Goal: Information Seeking & Learning: Learn about a topic

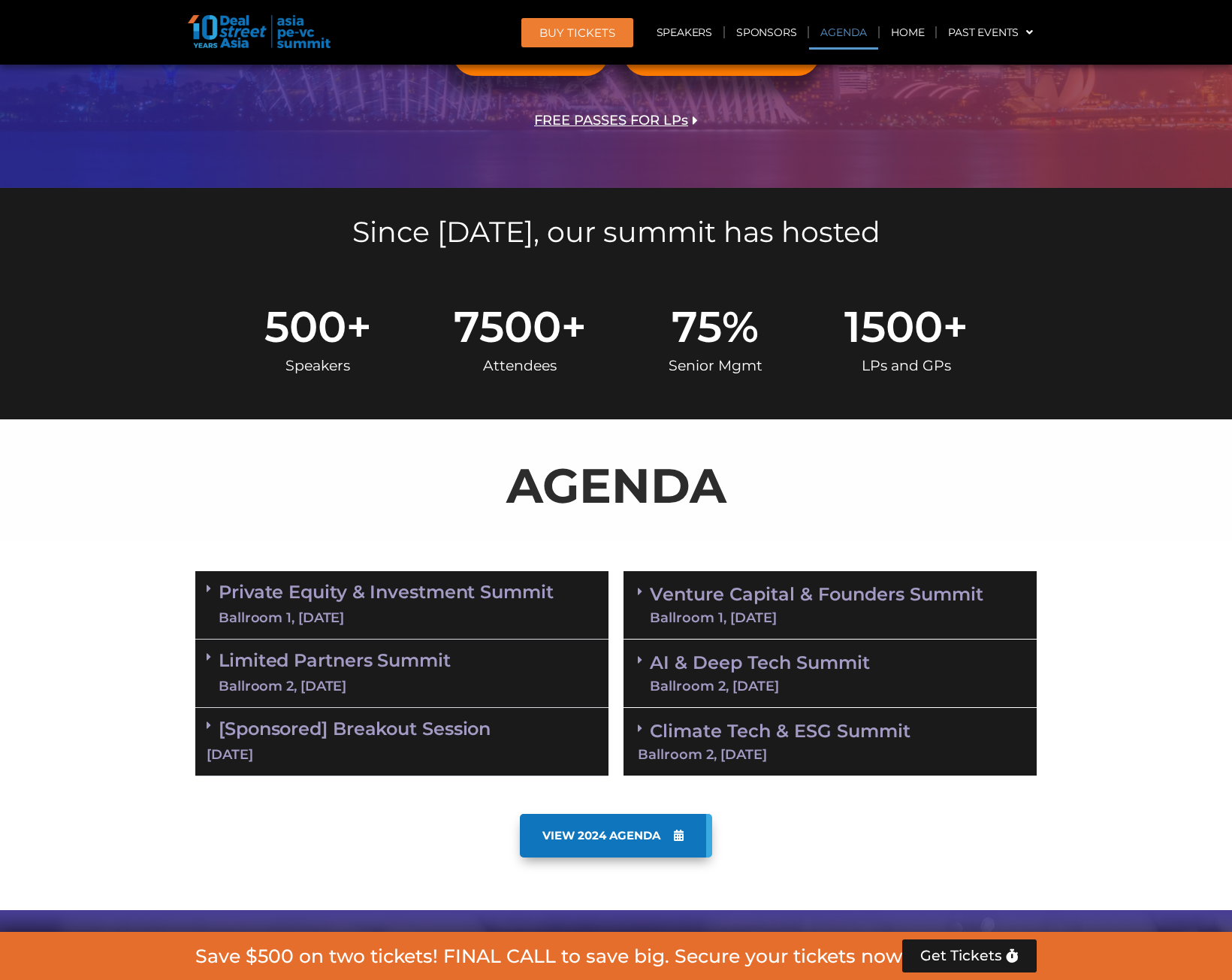
scroll to position [450, 0]
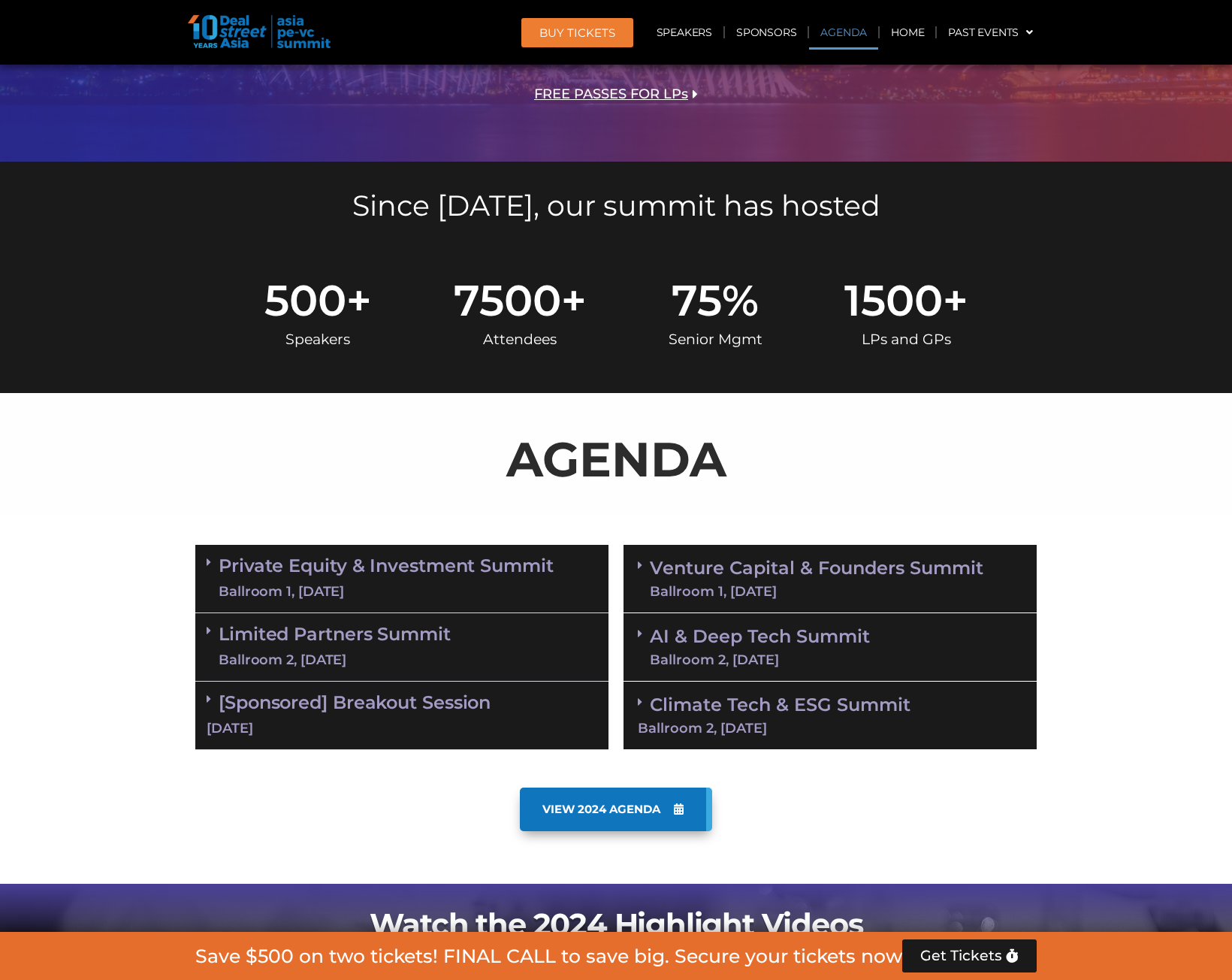
click at [309, 558] on link "Private Equity & Investment Summit Ballroom 1, 10 Sept" at bounding box center [386, 578] width 335 height 45
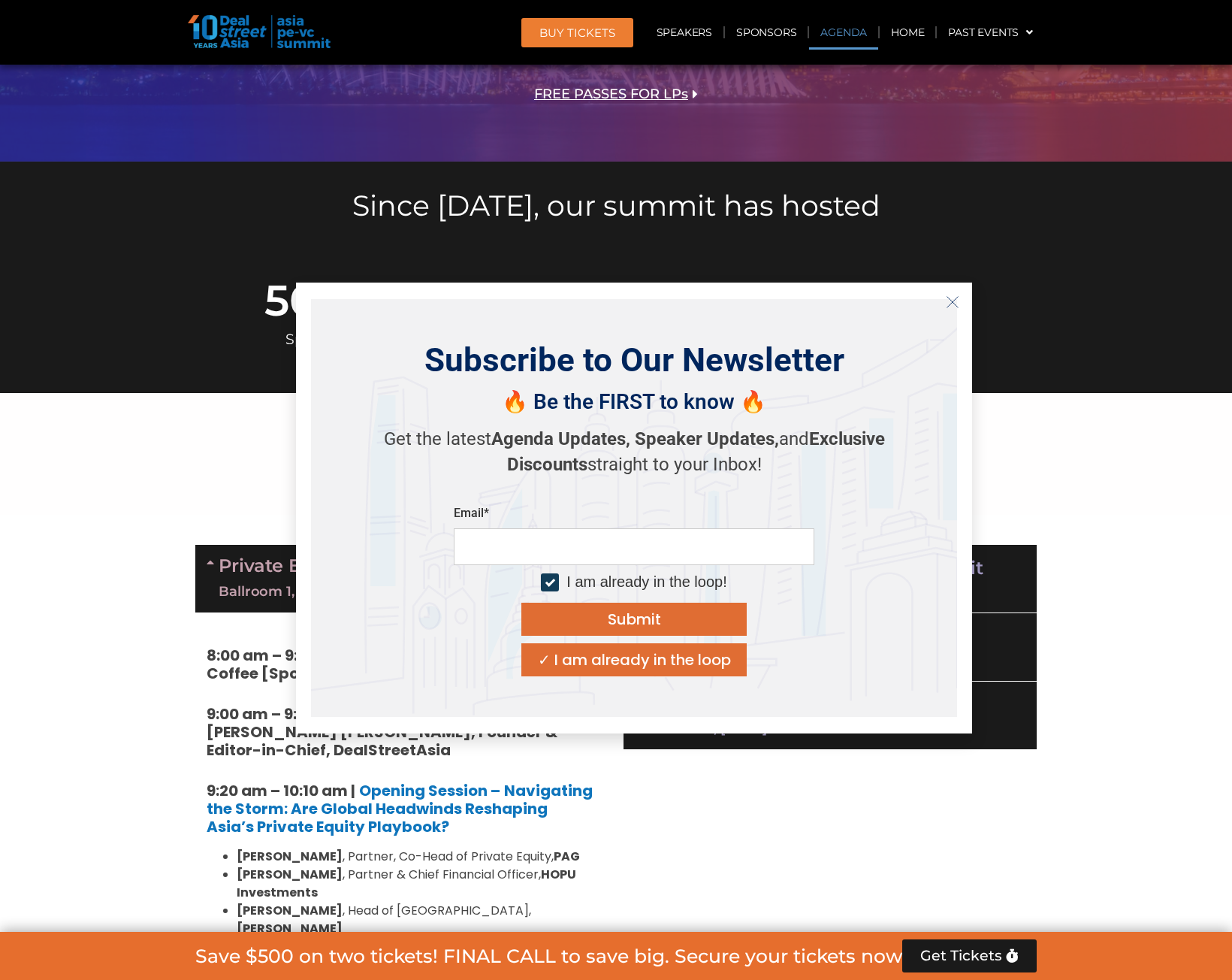
click at [953, 300] on icon "Close" at bounding box center [953, 302] width 14 height 14
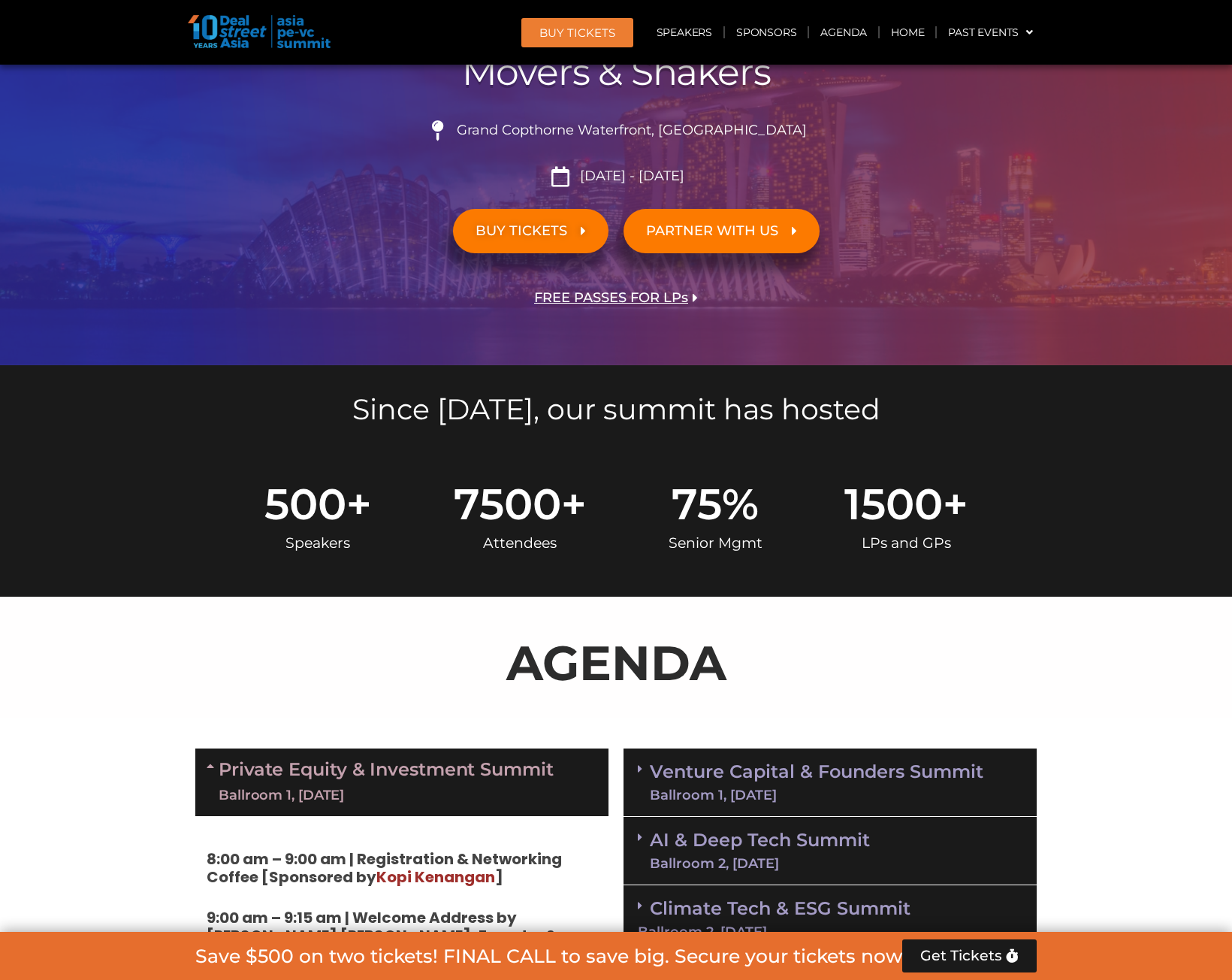
scroll to position [0, 0]
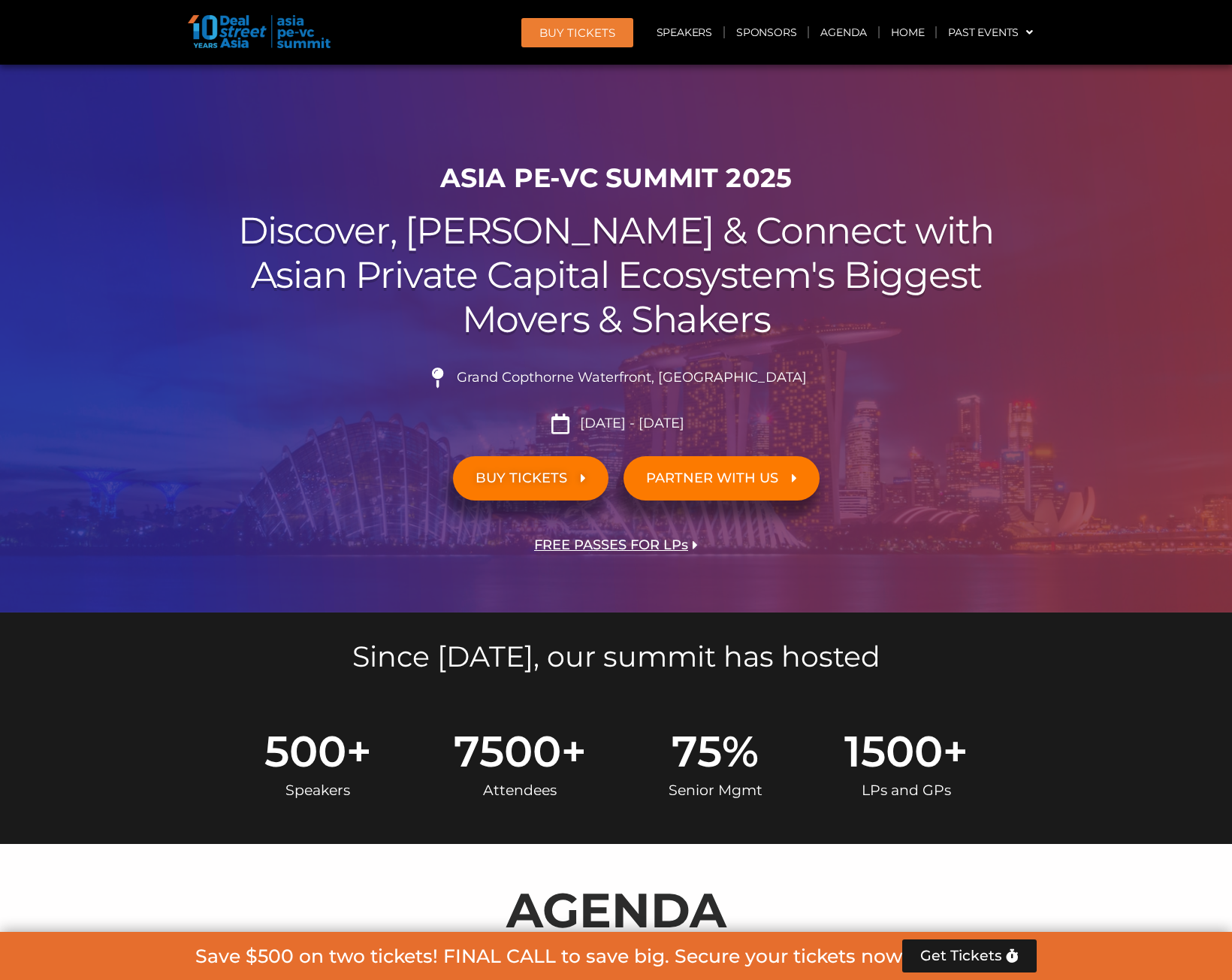
click at [511, 476] on span "BUY TICKETS" at bounding box center [521, 478] width 91 height 14
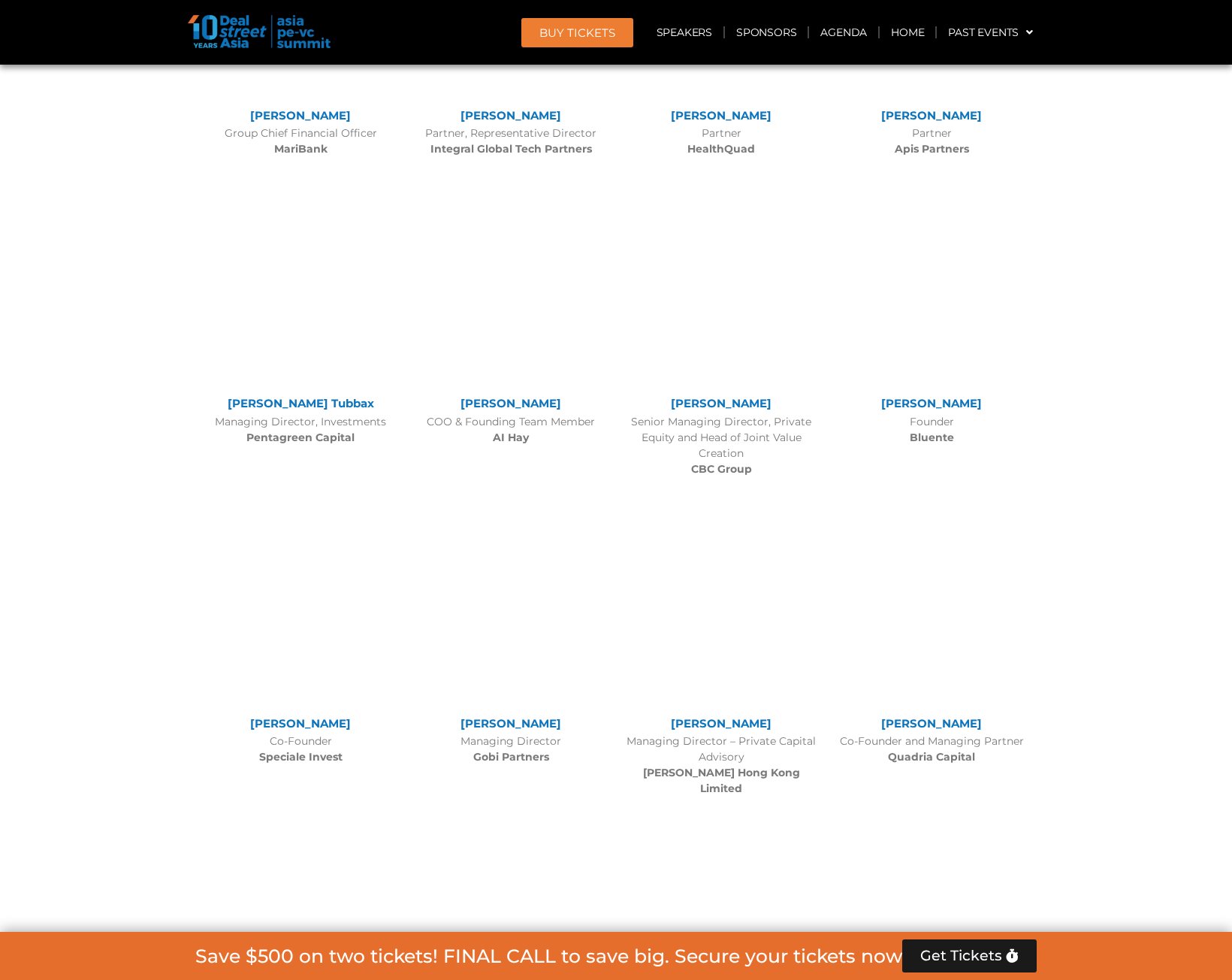
scroll to position [15892, 0]
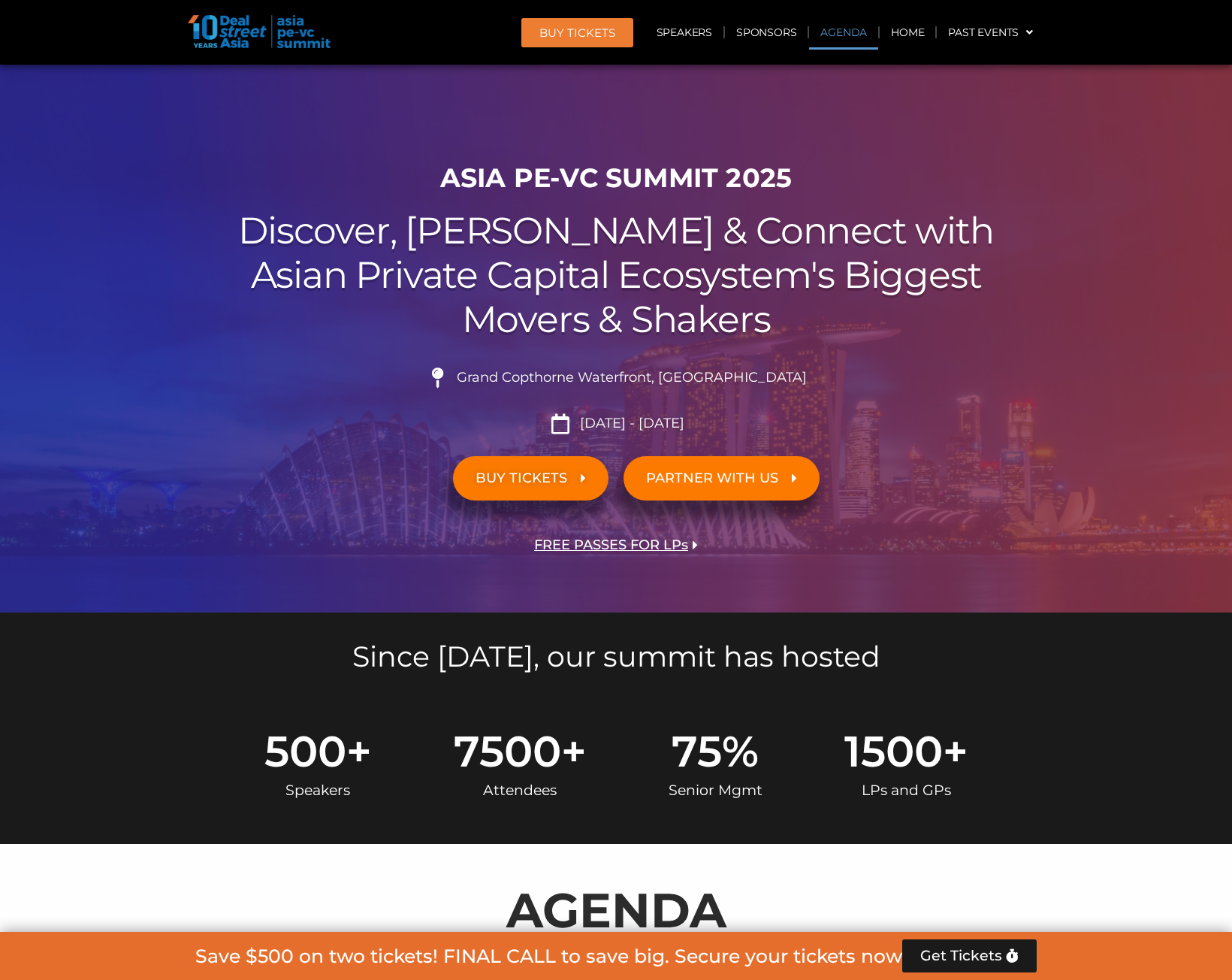
click at [850, 35] on link "Agenda" at bounding box center [843, 32] width 69 height 35
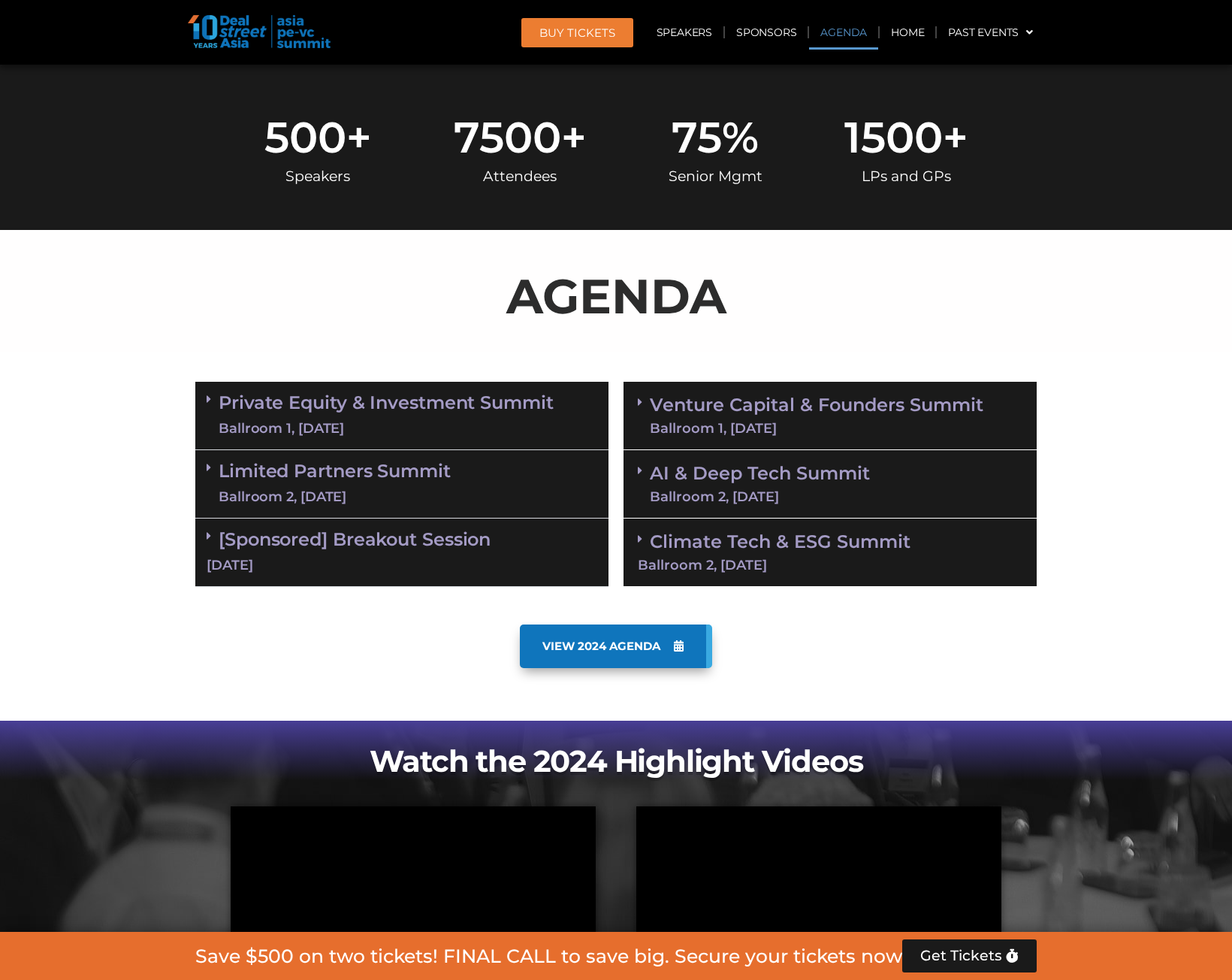
scroll to position [787, 0]
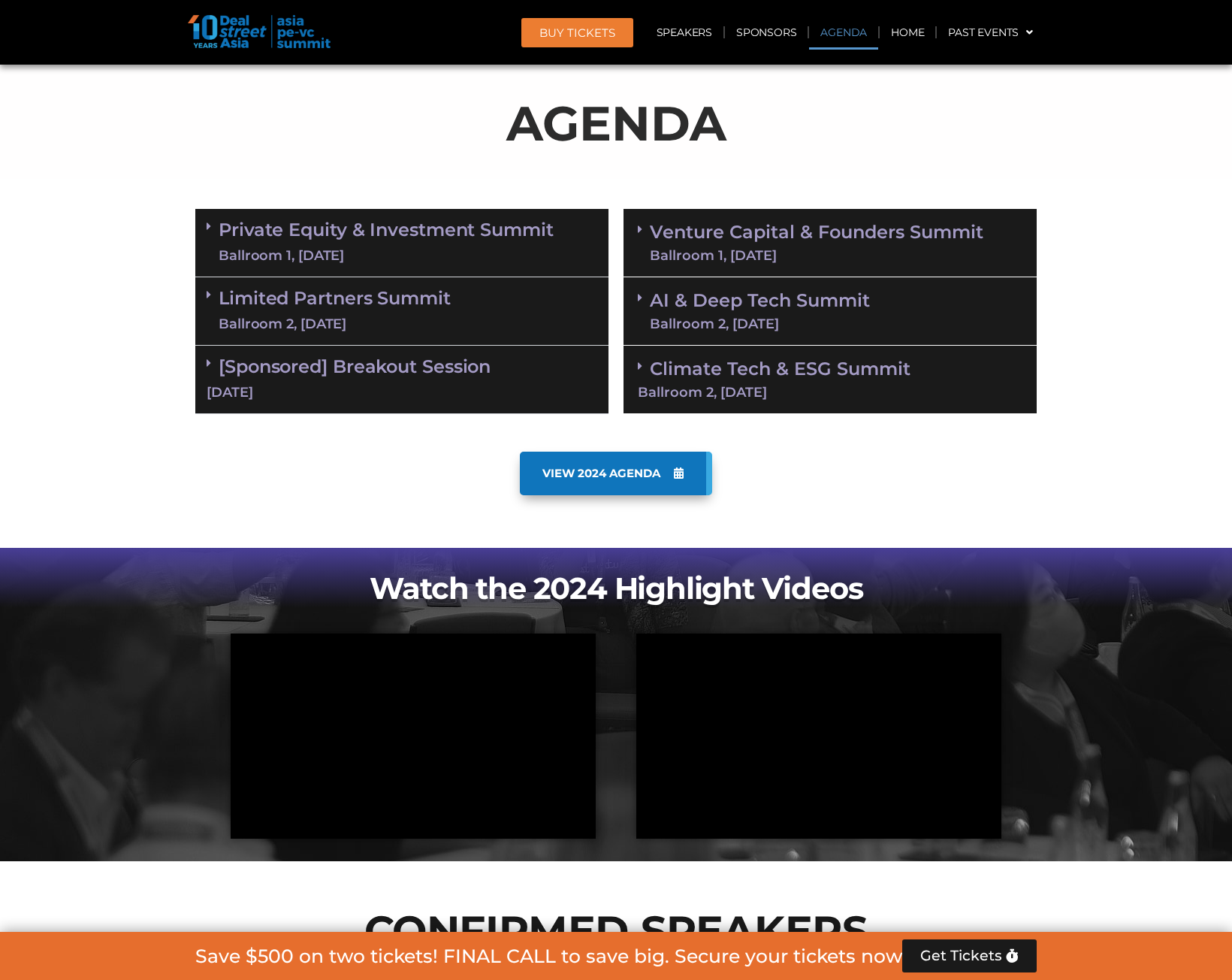
click at [606, 473] on span "VIEW 2024 AGENDA" at bounding box center [601, 474] width 118 height 14
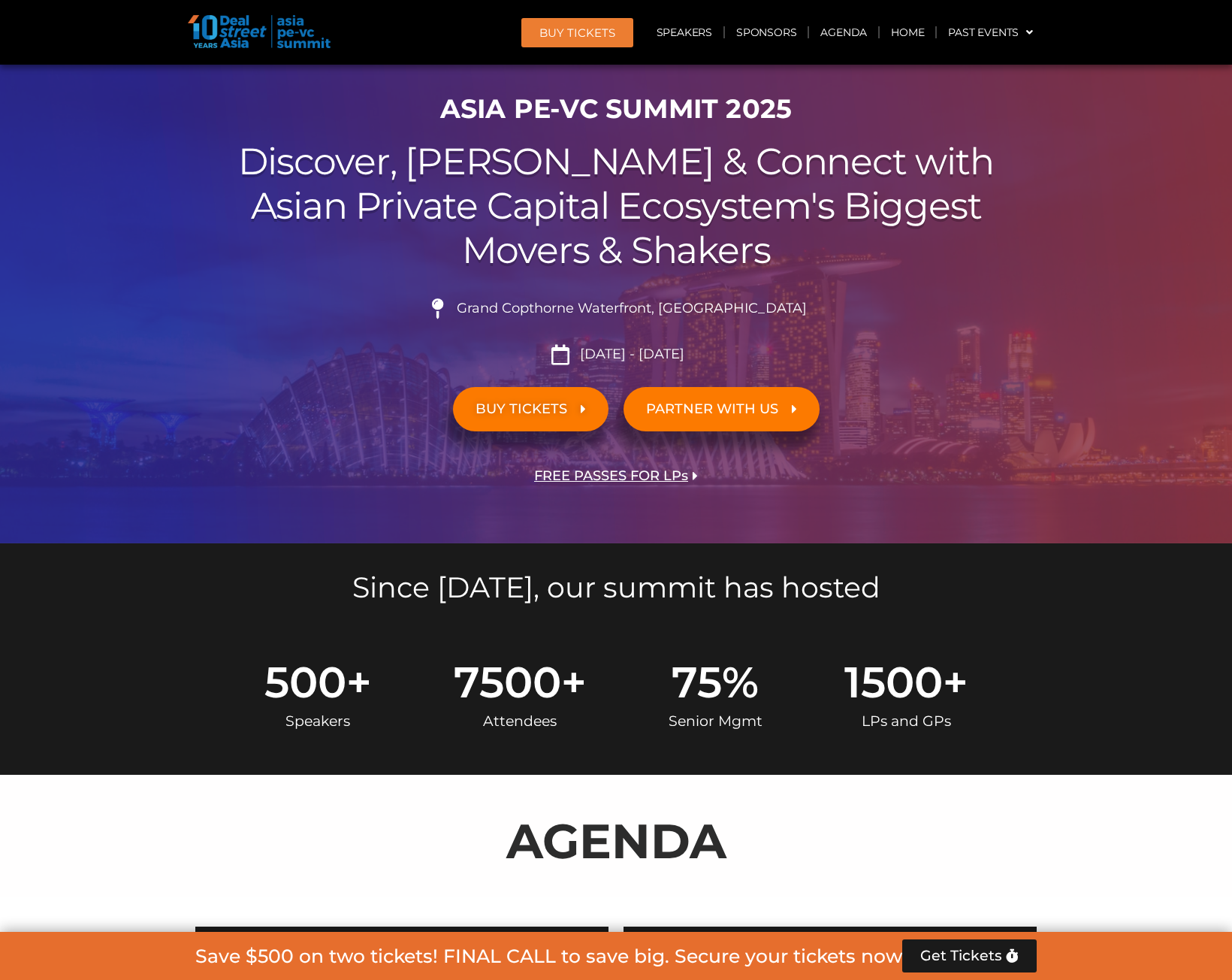
scroll to position [0, 0]
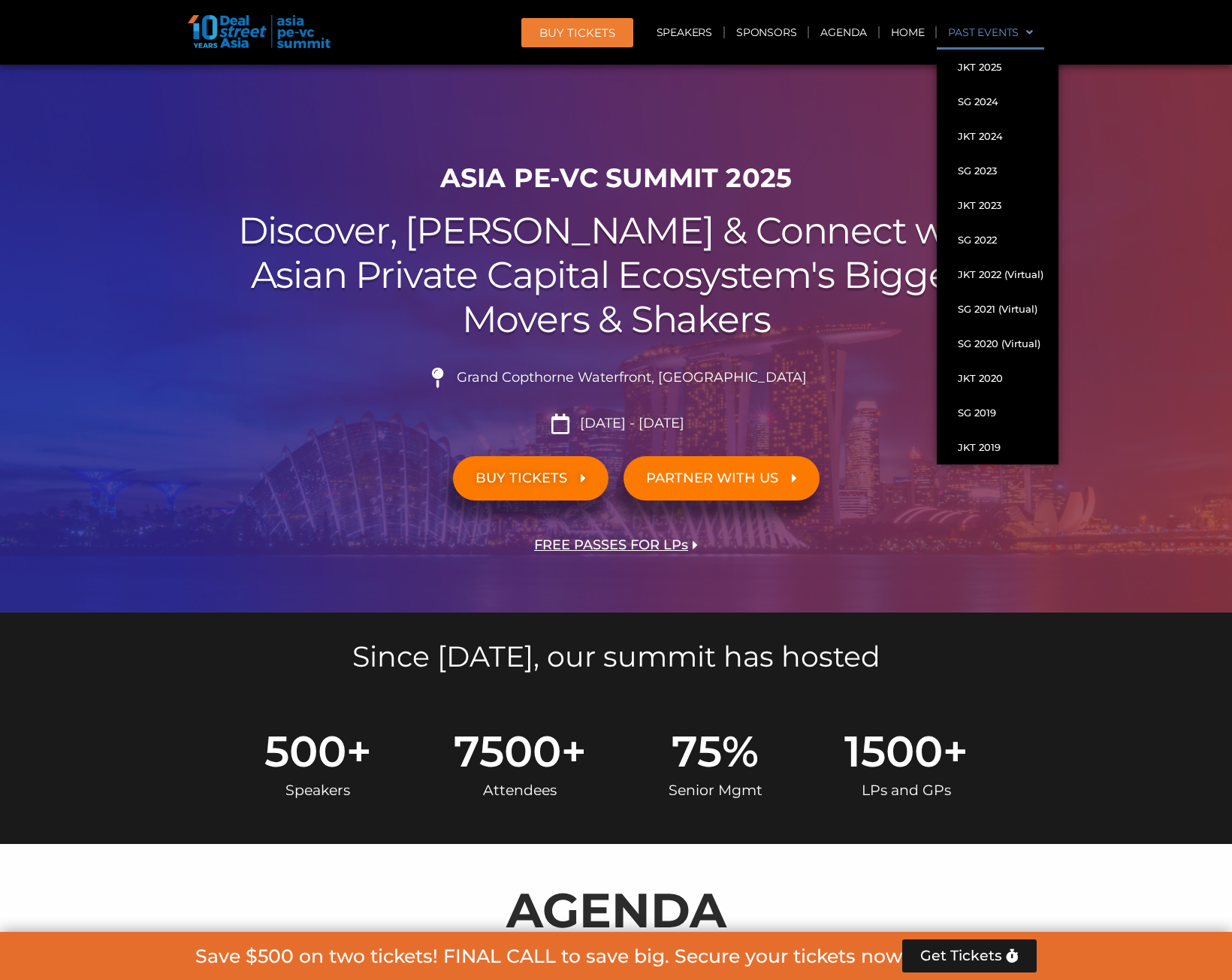
click at [1006, 25] on link "Past Events" at bounding box center [990, 32] width 107 height 35
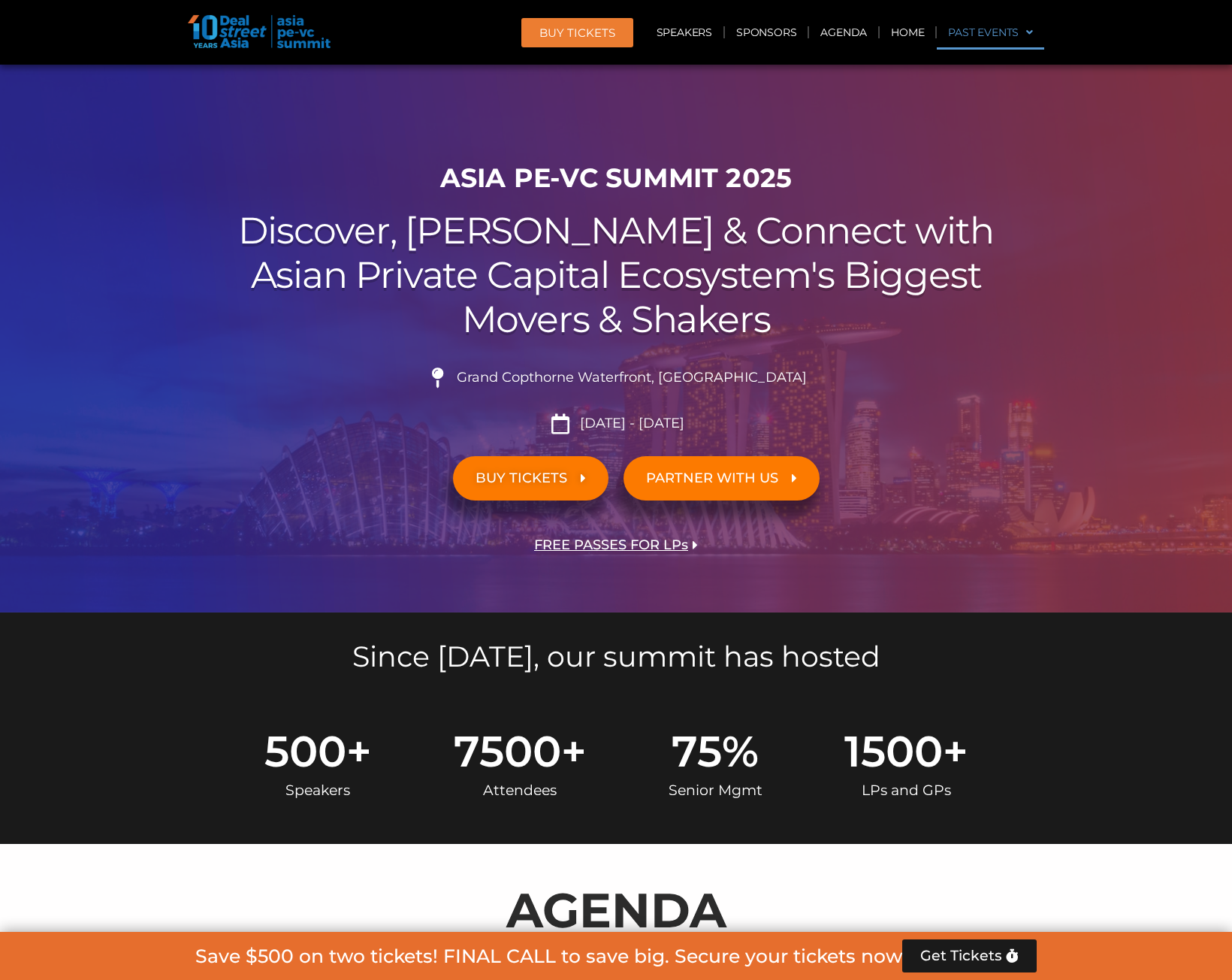
click at [1033, 30] on link "Past Events" at bounding box center [990, 32] width 107 height 35
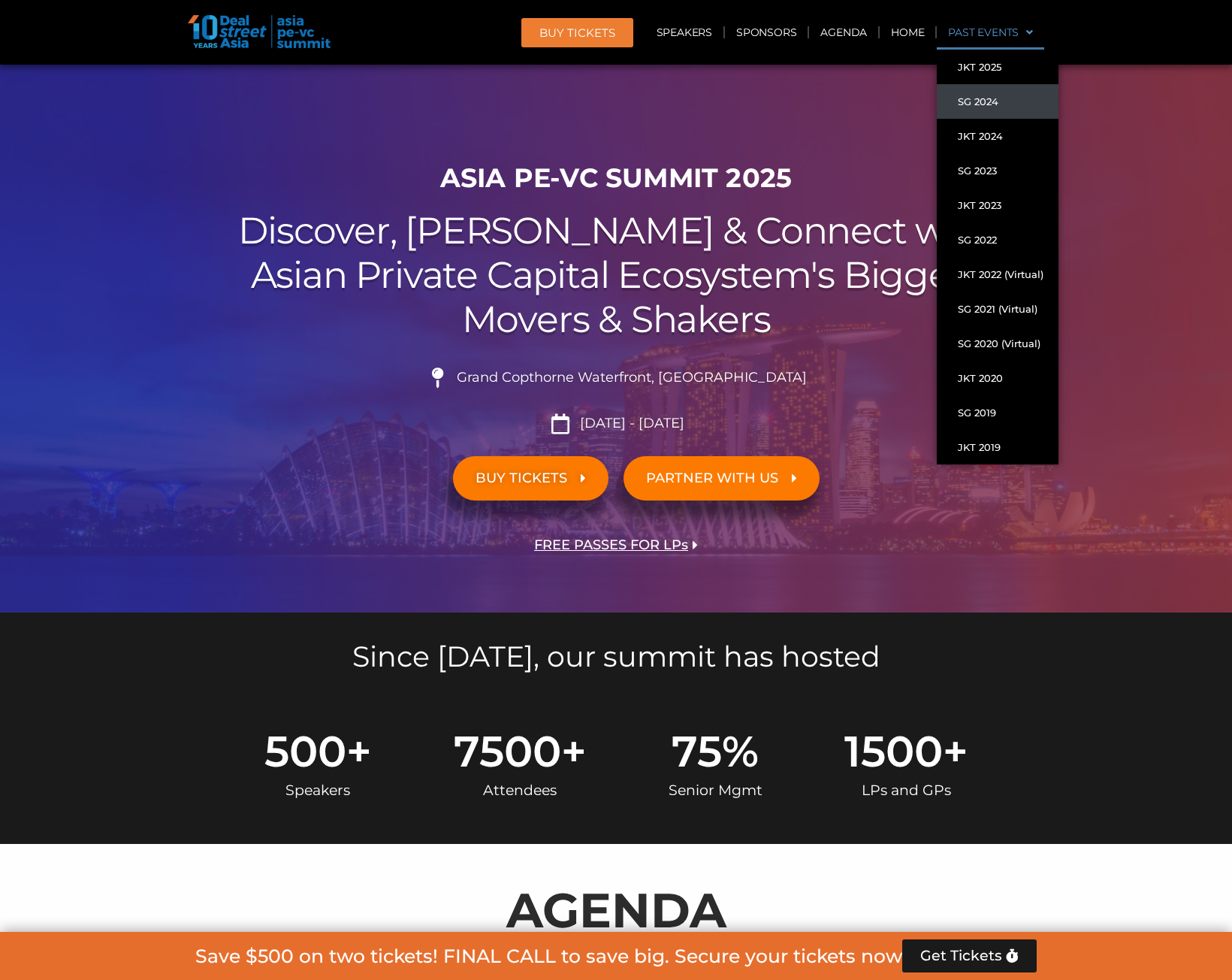
click at [1003, 95] on link "SG 2024" at bounding box center [998, 102] width 122 height 35
click at [988, 101] on link "SG 2024" at bounding box center [998, 102] width 122 height 35
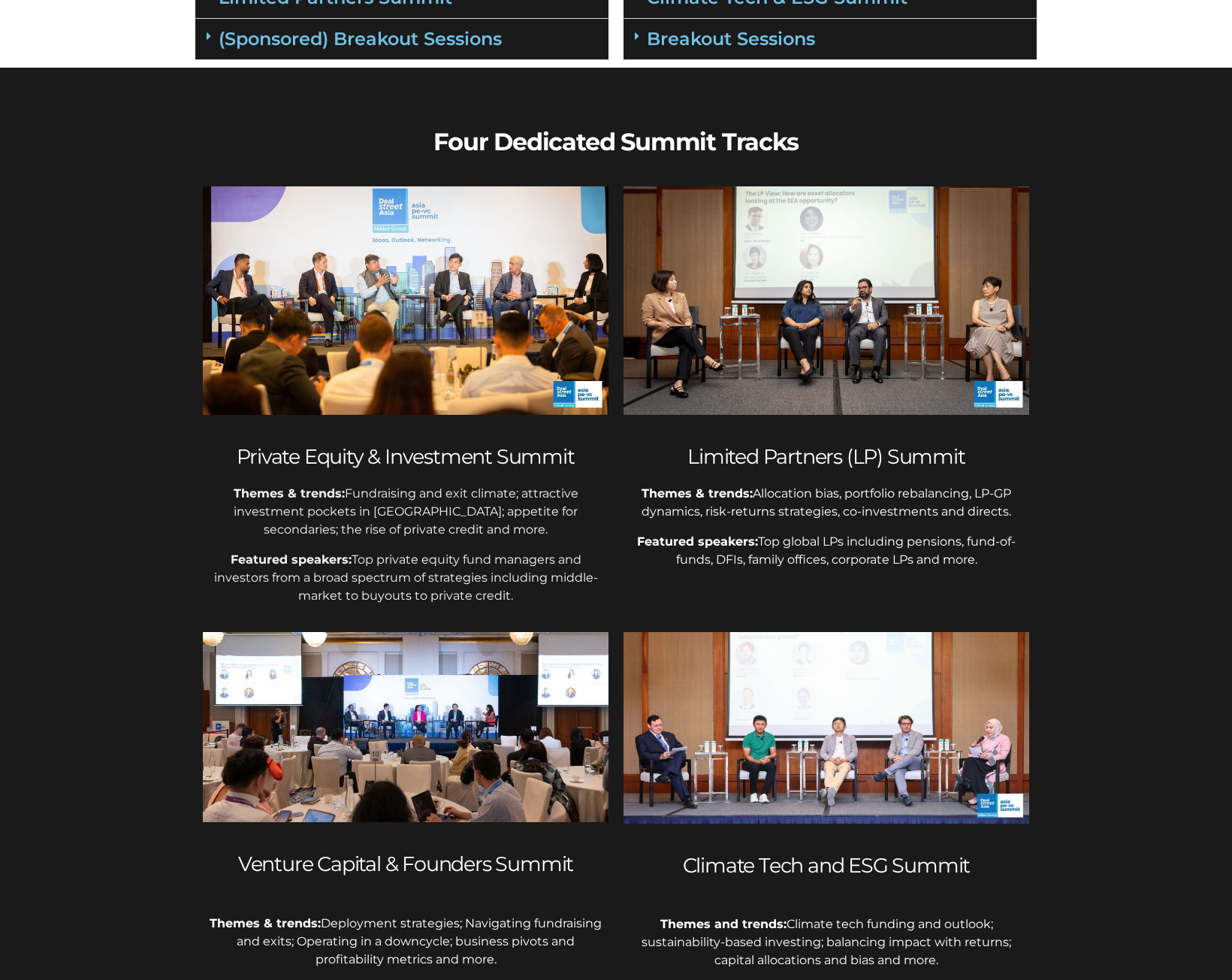
scroll to position [301, 0]
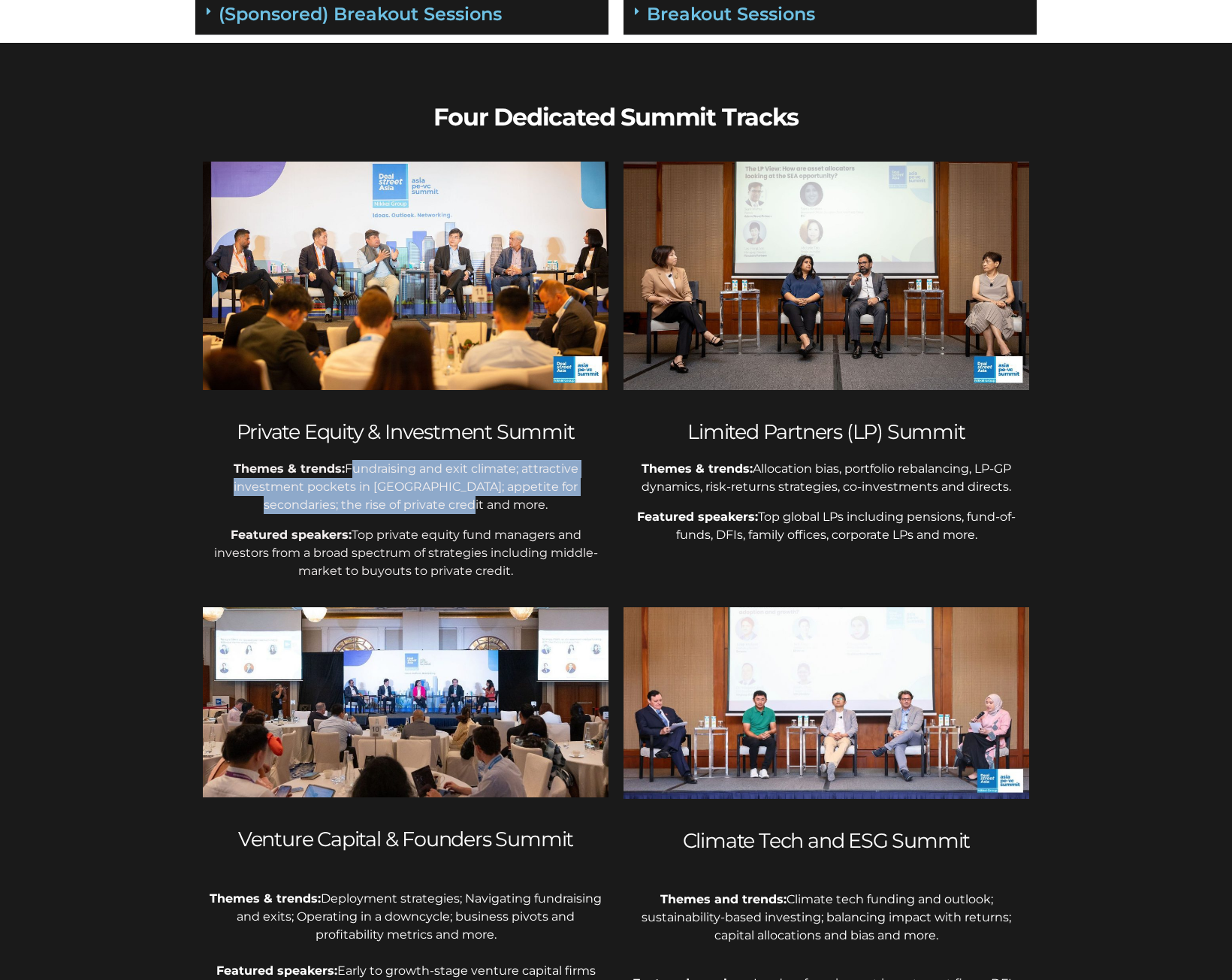
drag, startPoint x: 485, startPoint y: 503, endPoint x: 344, endPoint y: 463, distance: 146.6
click at [344, 463] on p "Themes & trends: Fundraising and exit climate; attractive investment pockets in…" at bounding box center [406, 487] width 406 height 54
copy p "Fundraising and exit climate; attractive investment pockets in Asia; appetite f…"
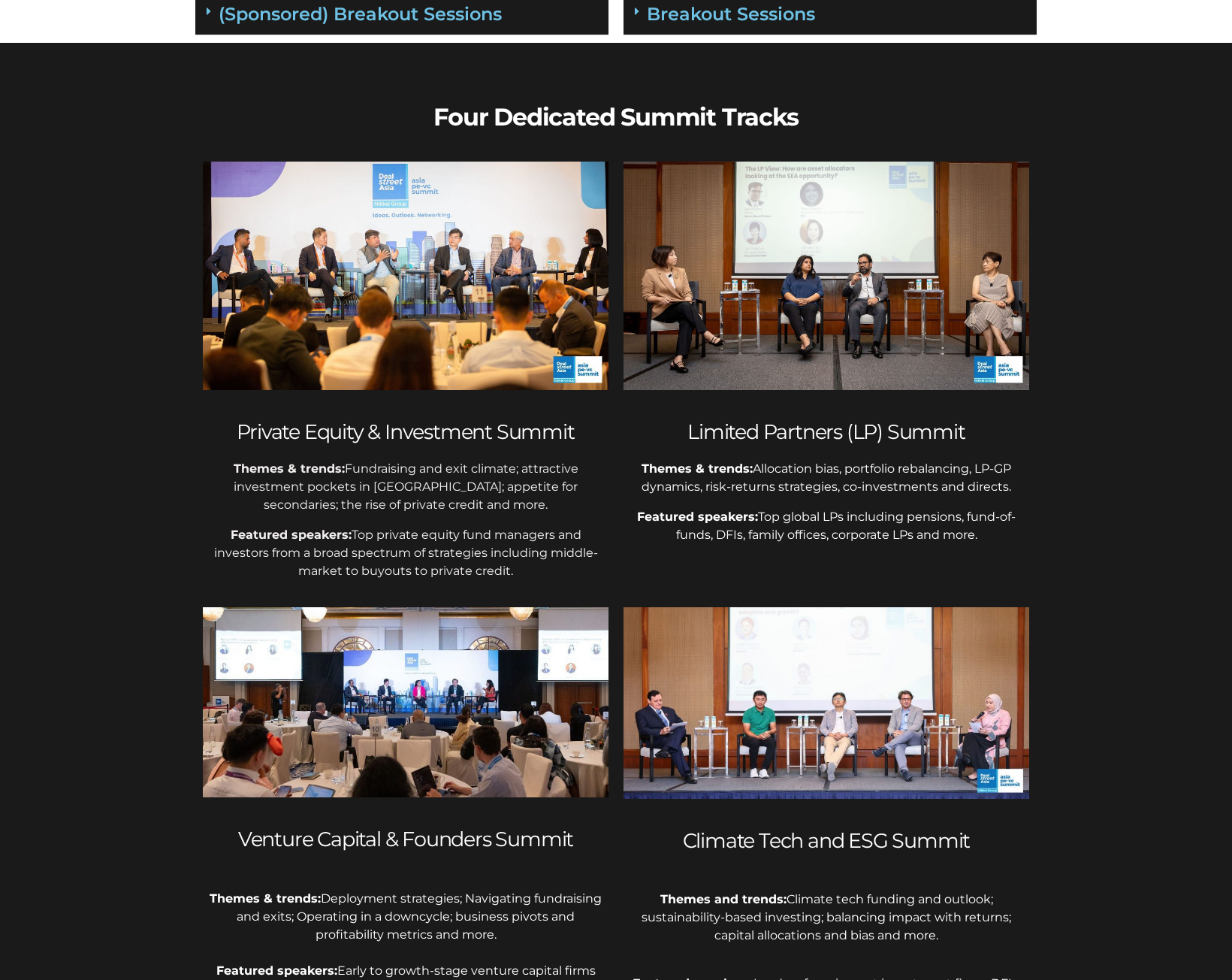
click at [550, 522] on div "Themes & trends: Fundraising and exit climate; attractive investment pockets in…" at bounding box center [406, 520] width 406 height 120
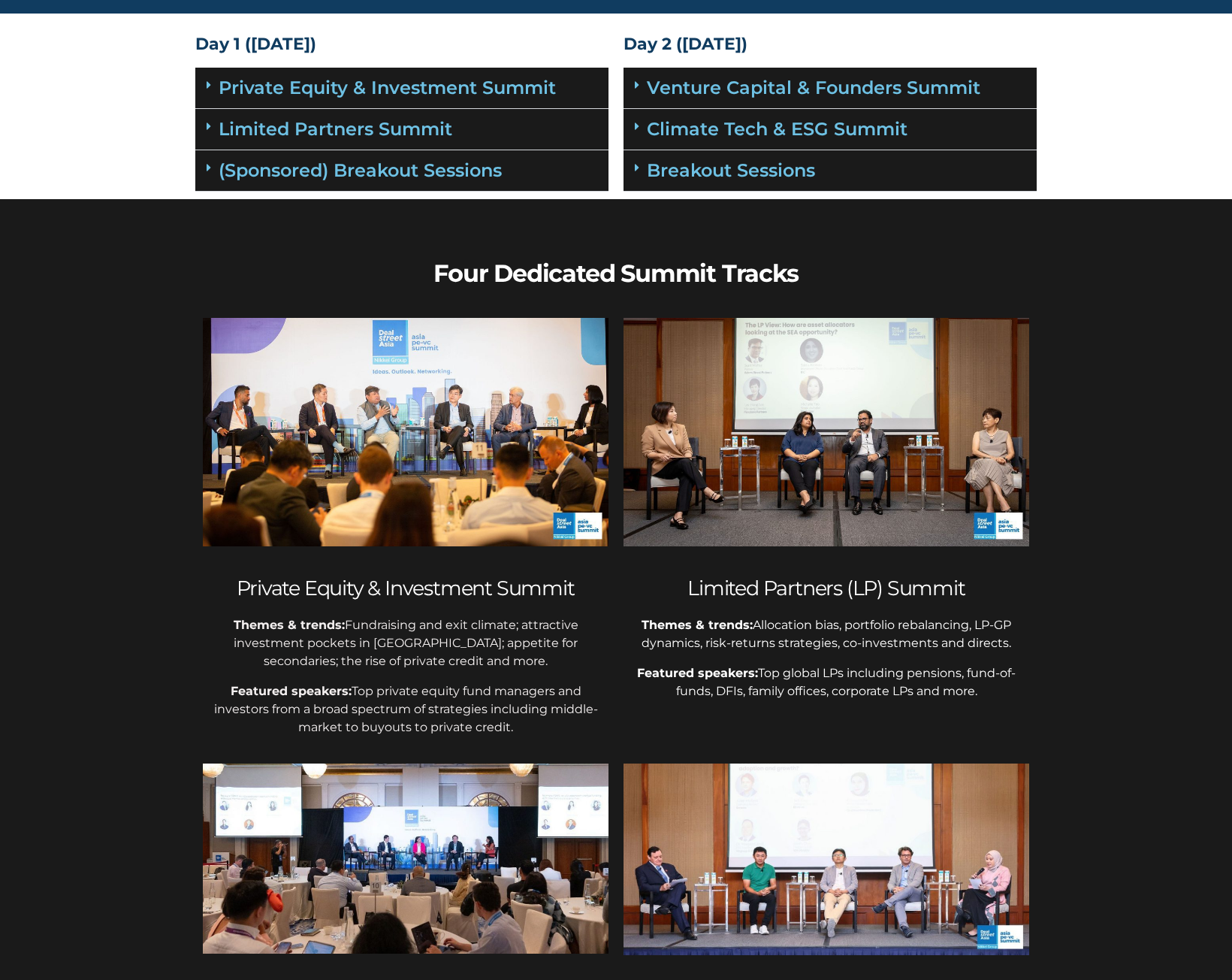
scroll to position [0, 0]
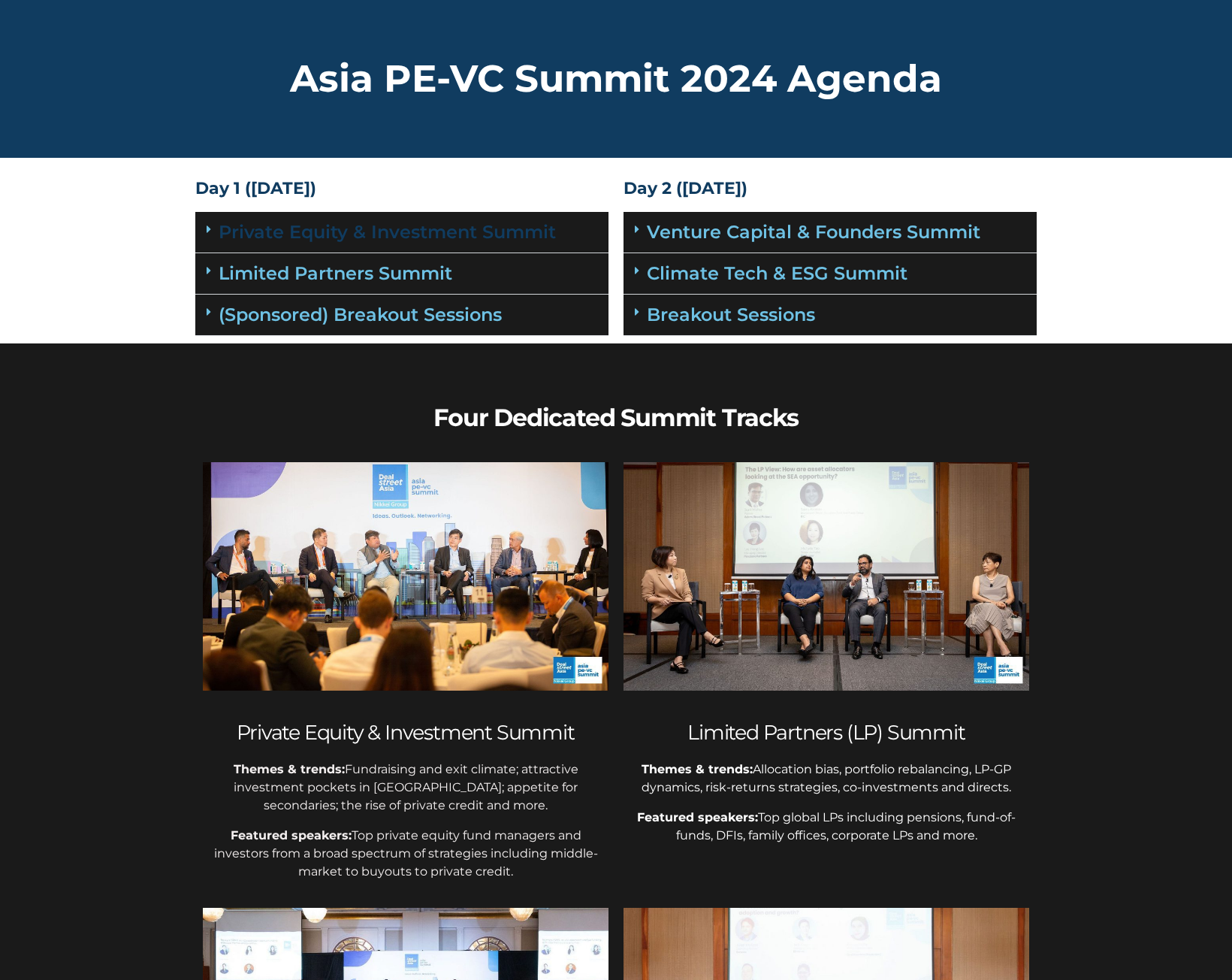
click at [436, 233] on link "Private Equity & Investment Summit" at bounding box center [387, 232] width 337 height 22
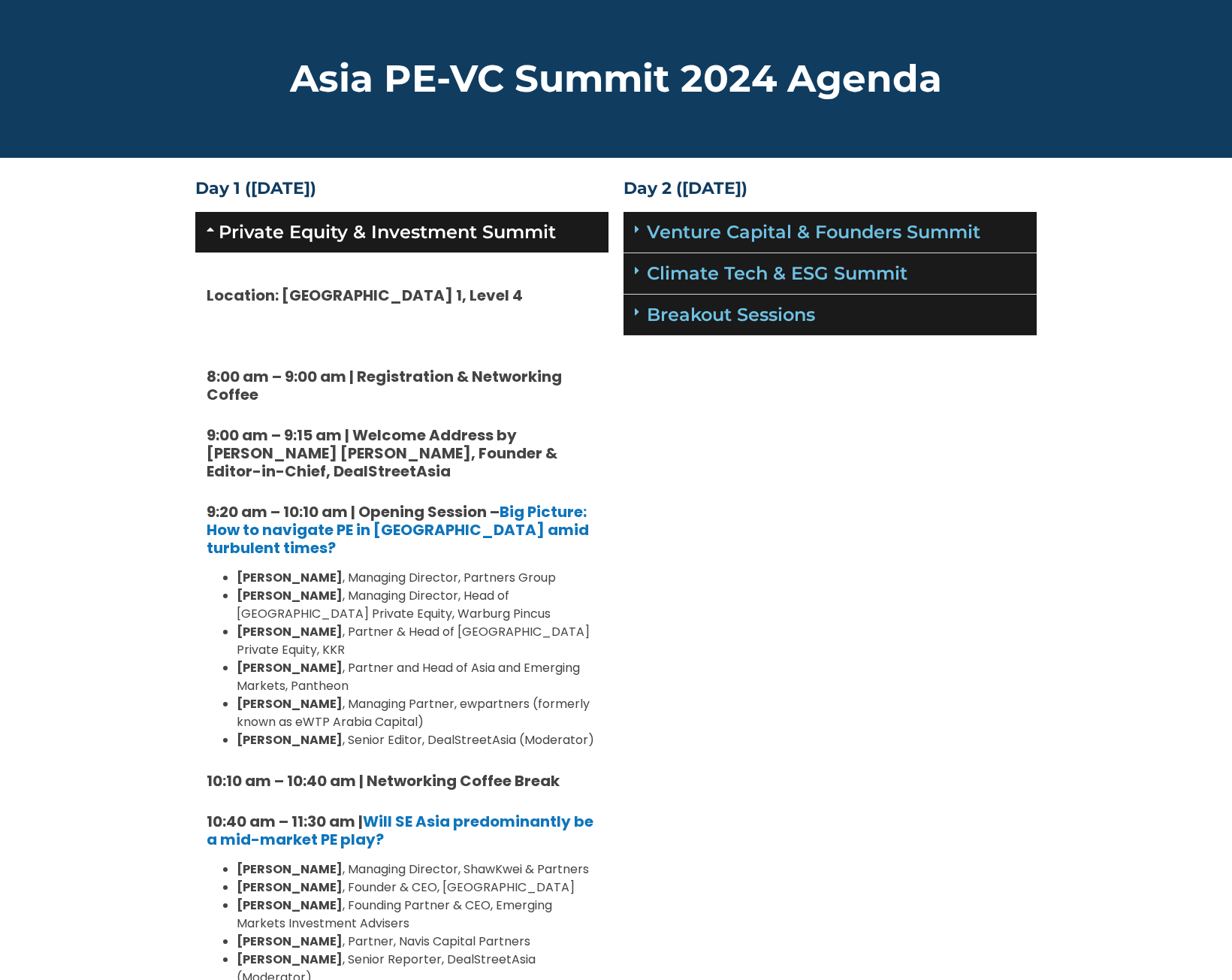
drag, startPoint x: 430, startPoint y: 90, endPoint x: 377, endPoint y: 76, distance: 54.8
click at [429, 89] on h2 "Asia PE-VC Summit 2024 Agenda" at bounding box center [616, 78] width 842 height 37
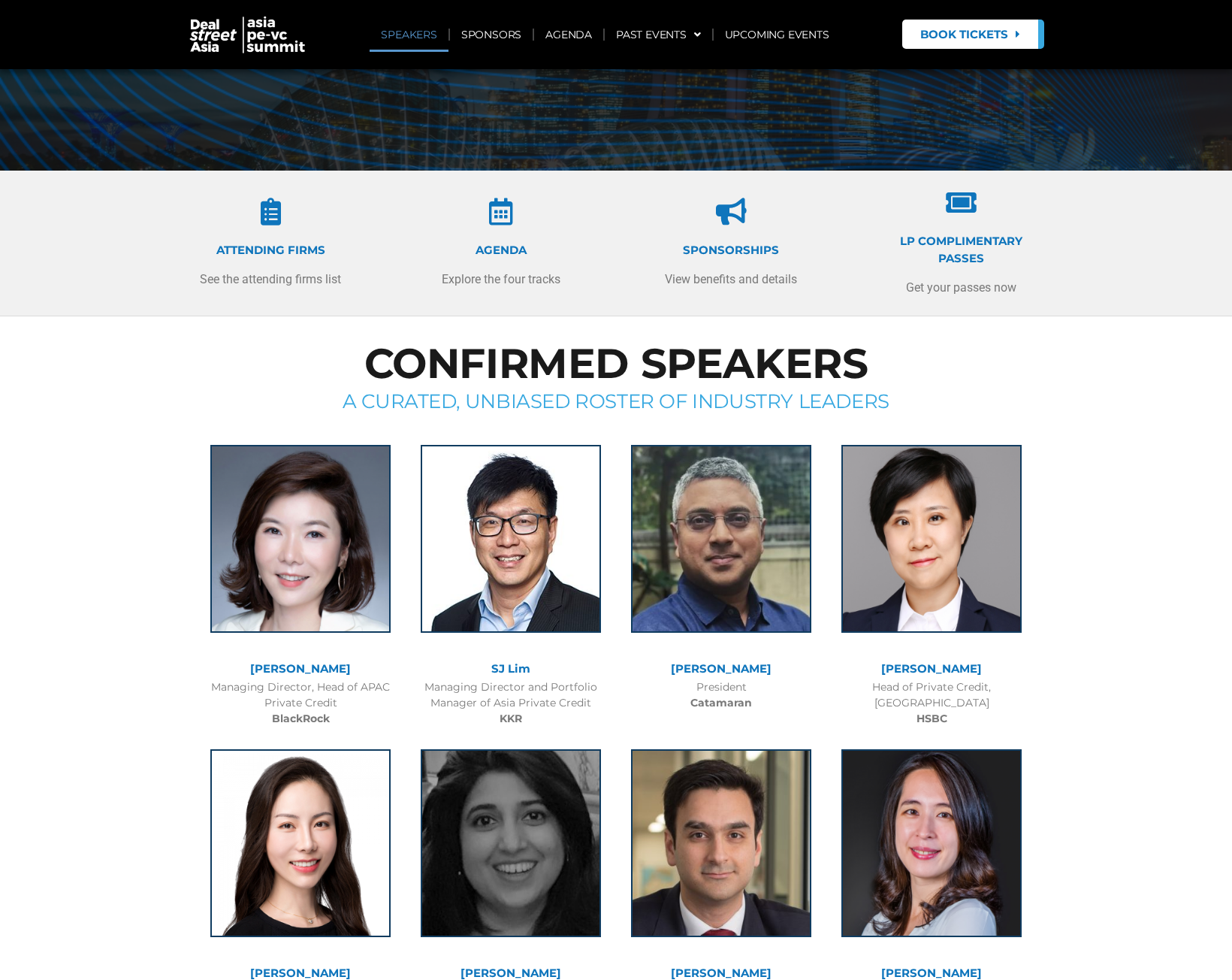
scroll to position [301, 0]
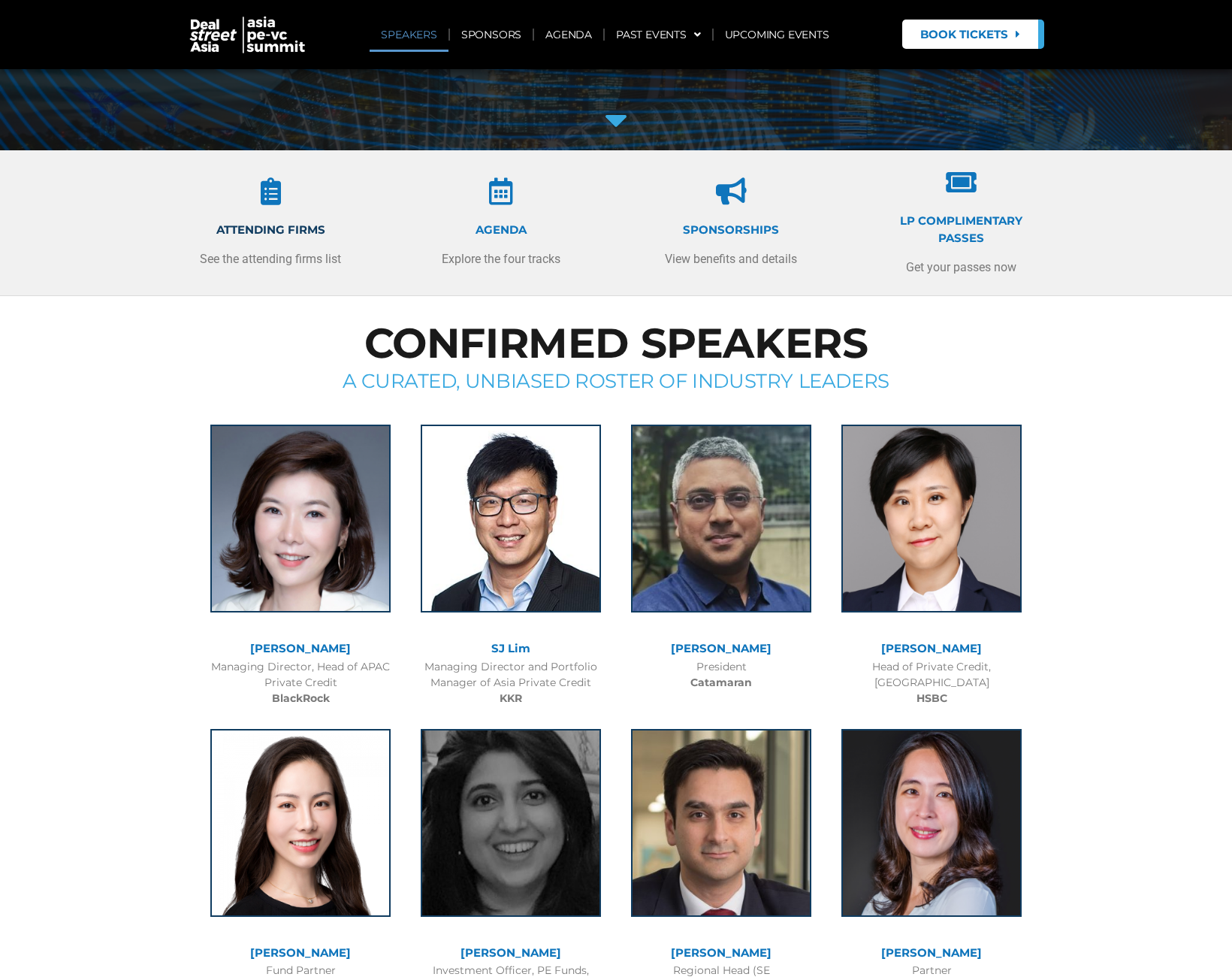
click at [265, 232] on link "ATTENDING FIRMS" at bounding box center [270, 229] width 109 height 14
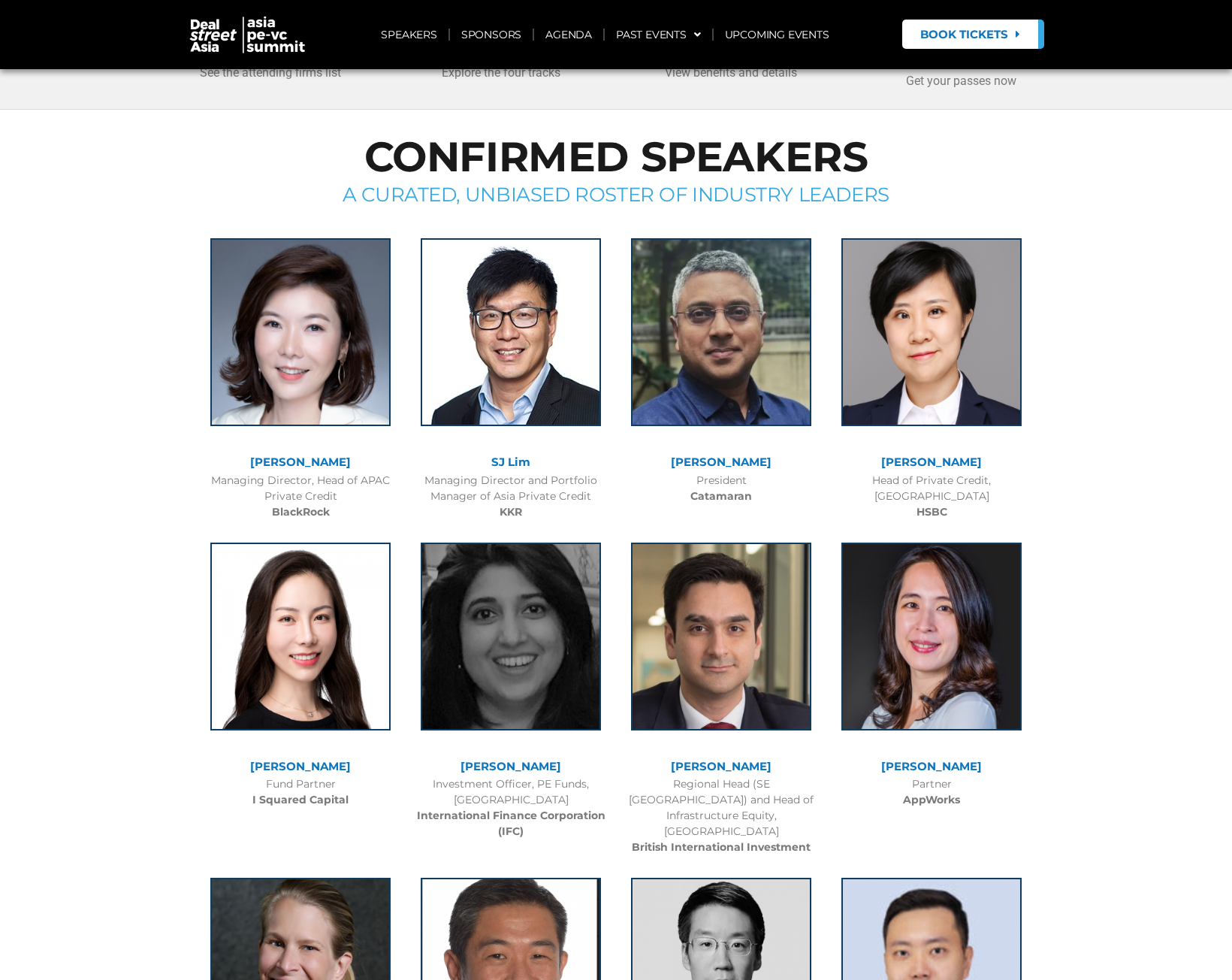
scroll to position [0, 0]
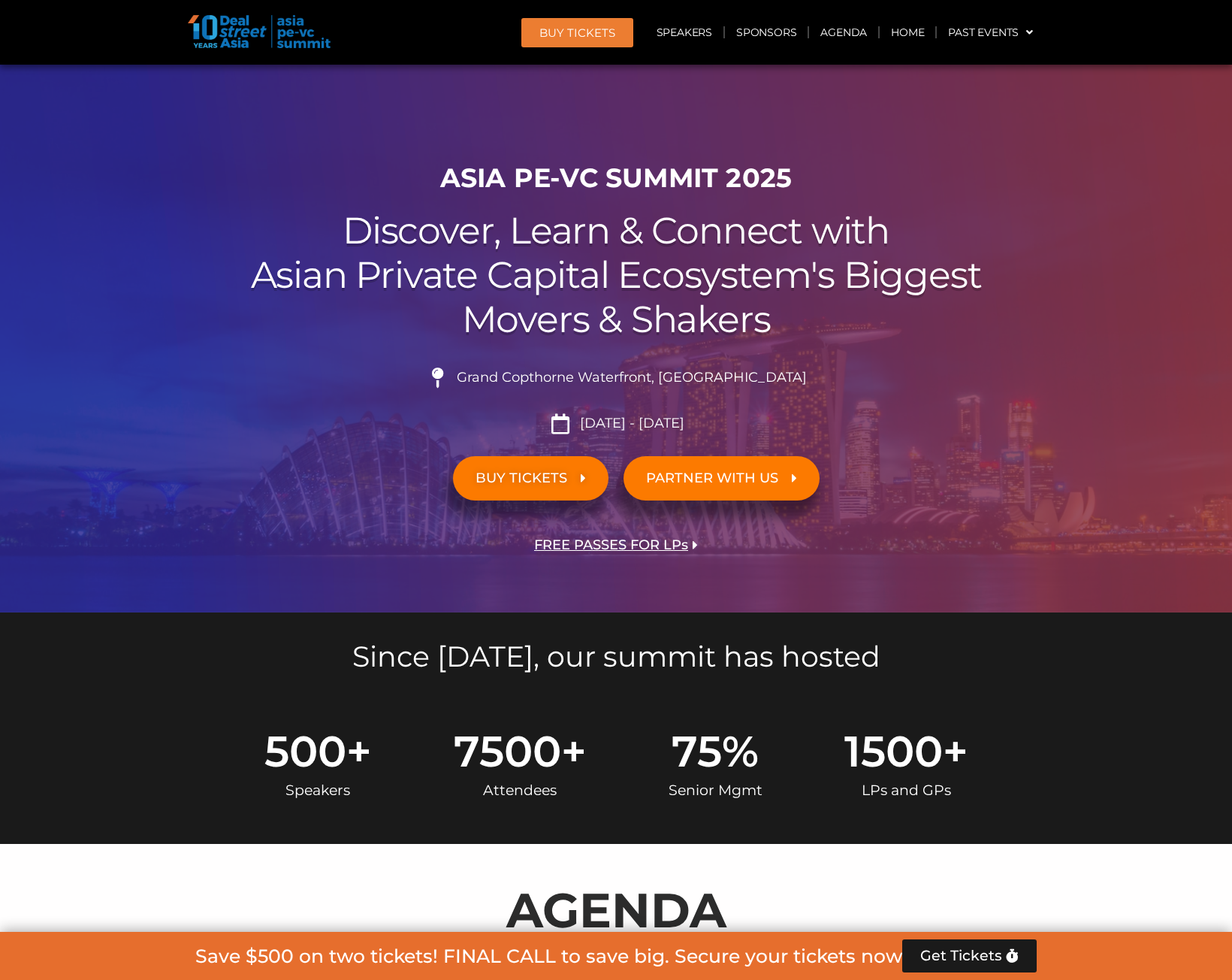
scroll to position [75, 0]
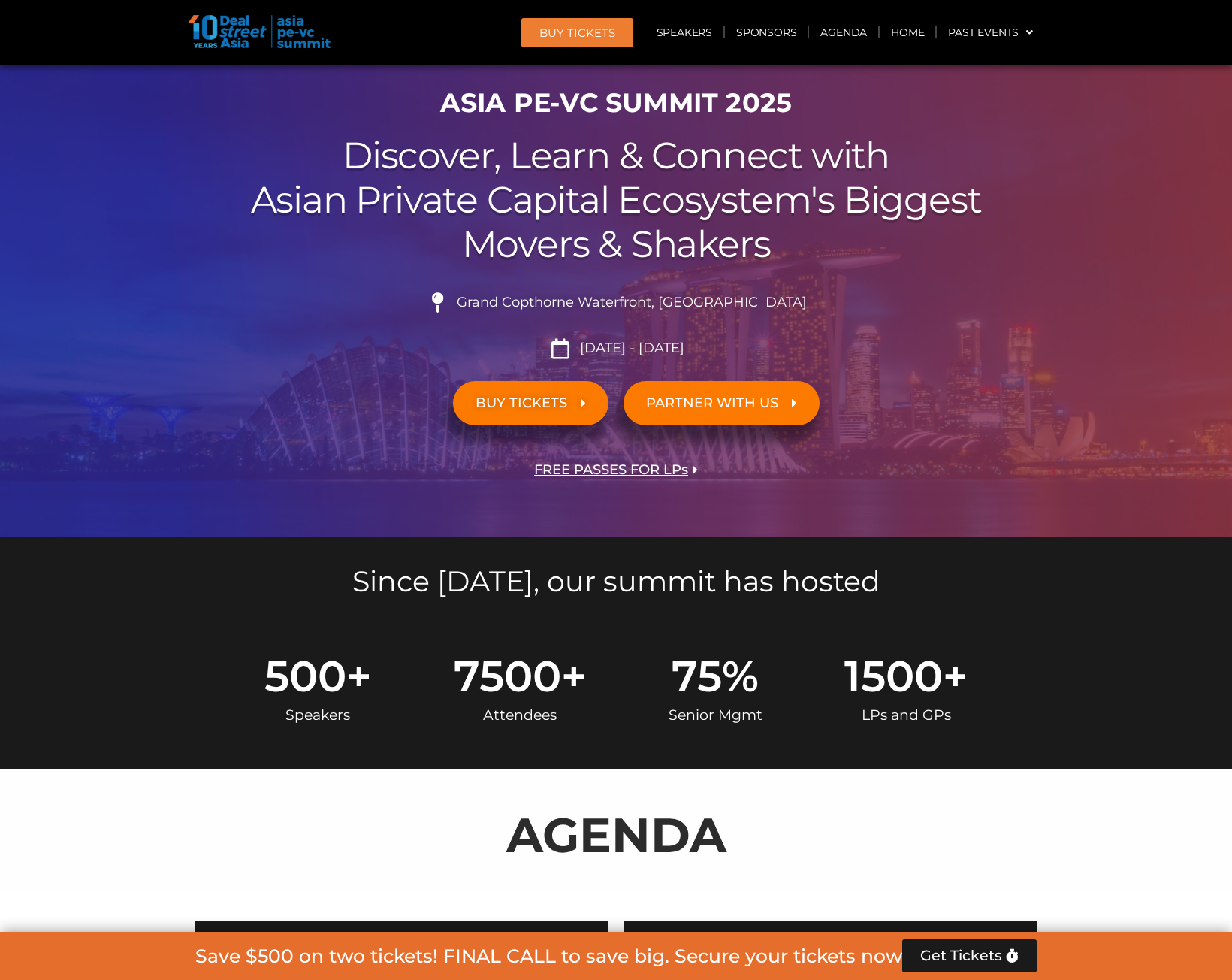
click at [525, 683] on span "7500" at bounding box center [507, 675] width 107 height 43
click at [526, 712] on div "Attendees" at bounding box center [520, 714] width 133 height 36
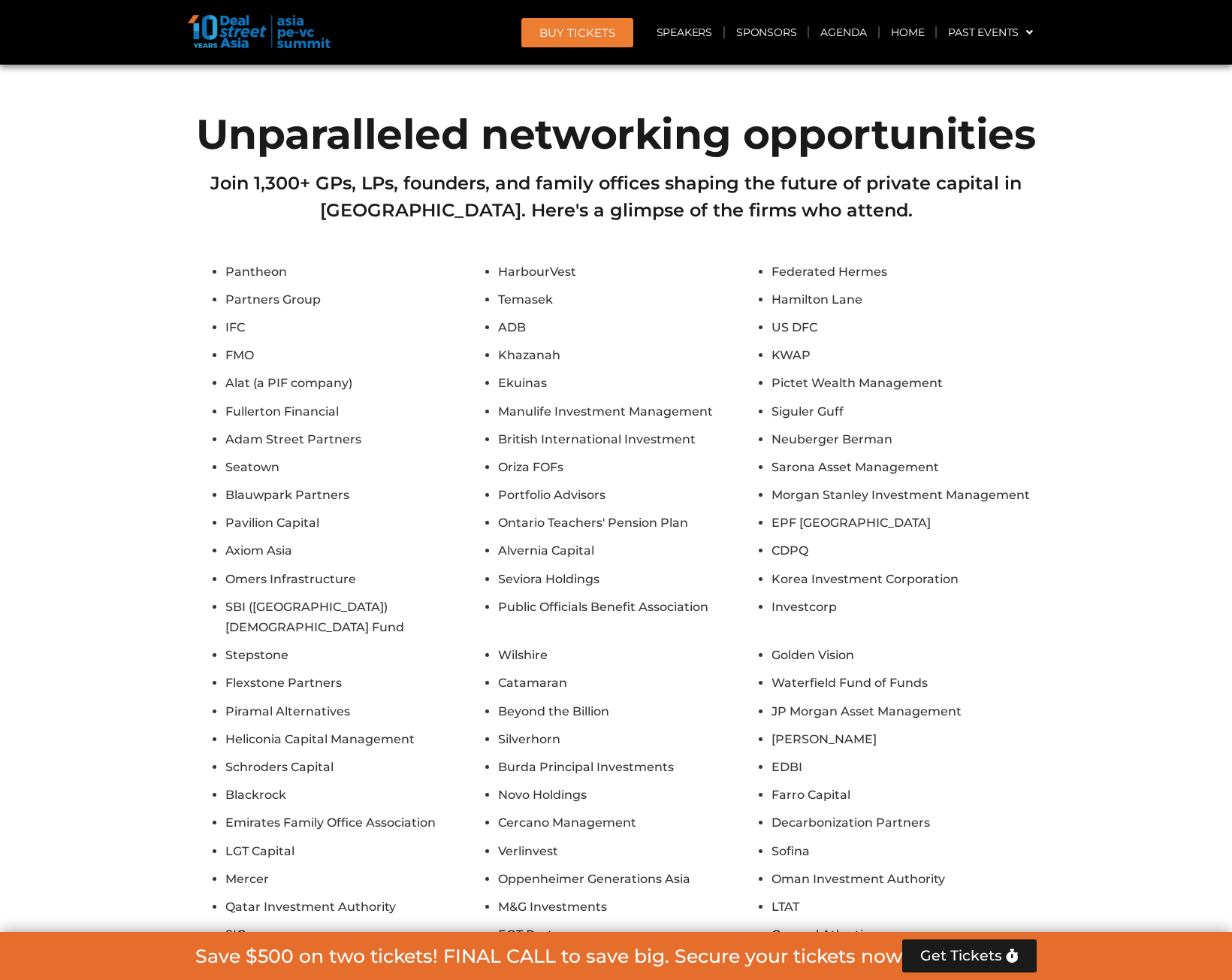
scroll to position [12847, 0]
click at [608, 958] on button "Show All Firms" at bounding box center [616, 975] width 121 height 33
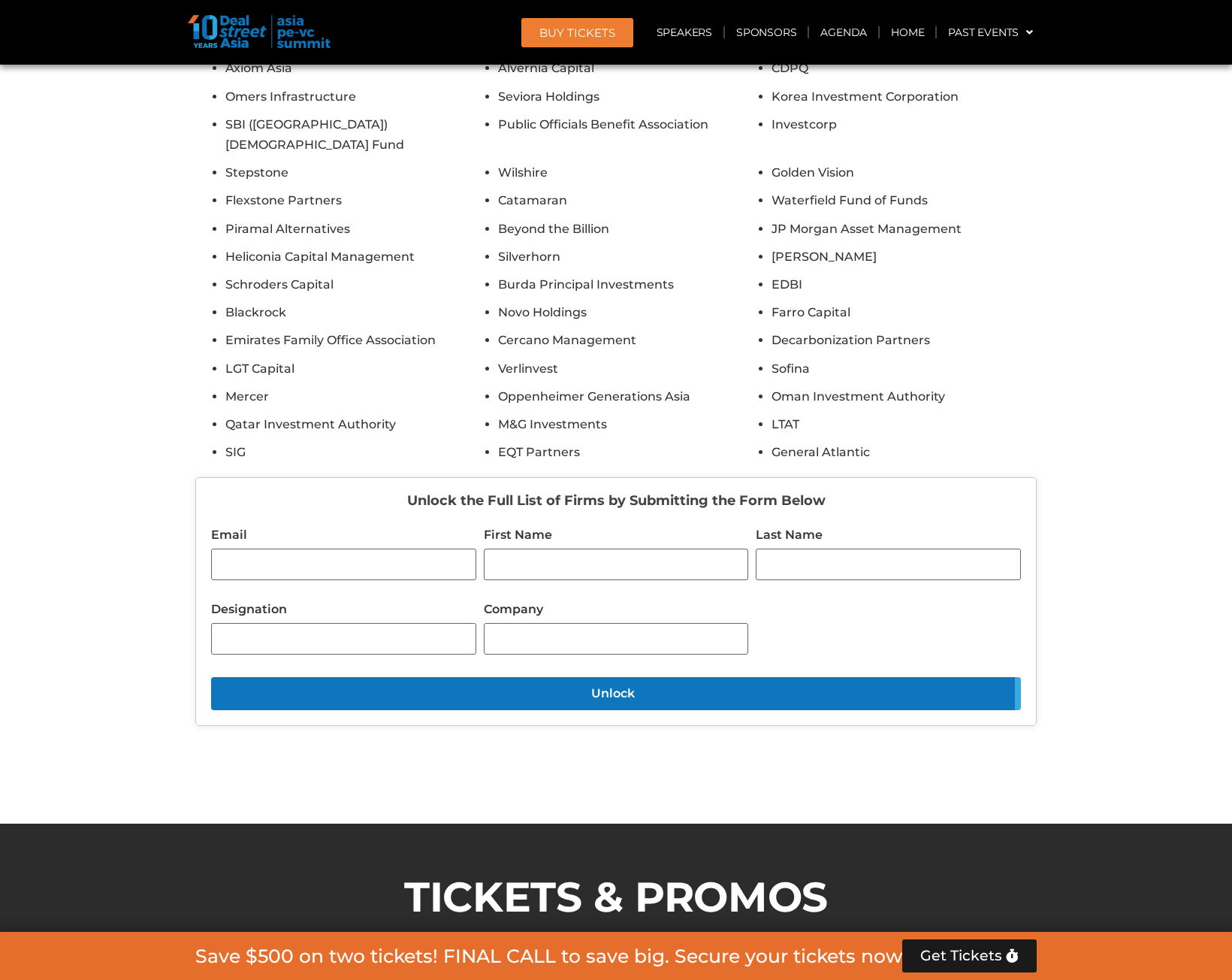
scroll to position [13372, 0]
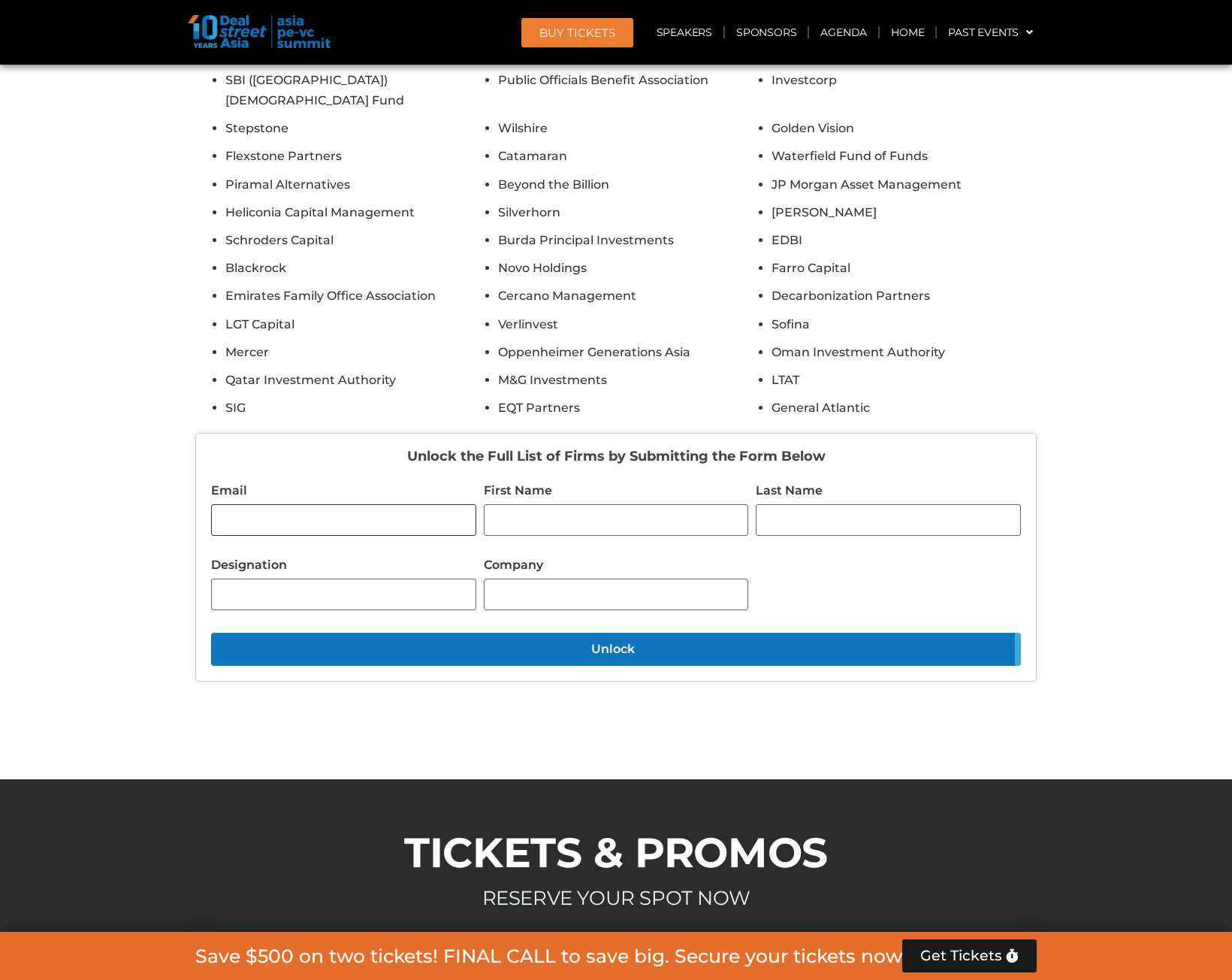
click at [351, 504] on input "Email" at bounding box center [343, 520] width 265 height 31
type input "**********"
type input "*****"
type input "******"
type input "**********"
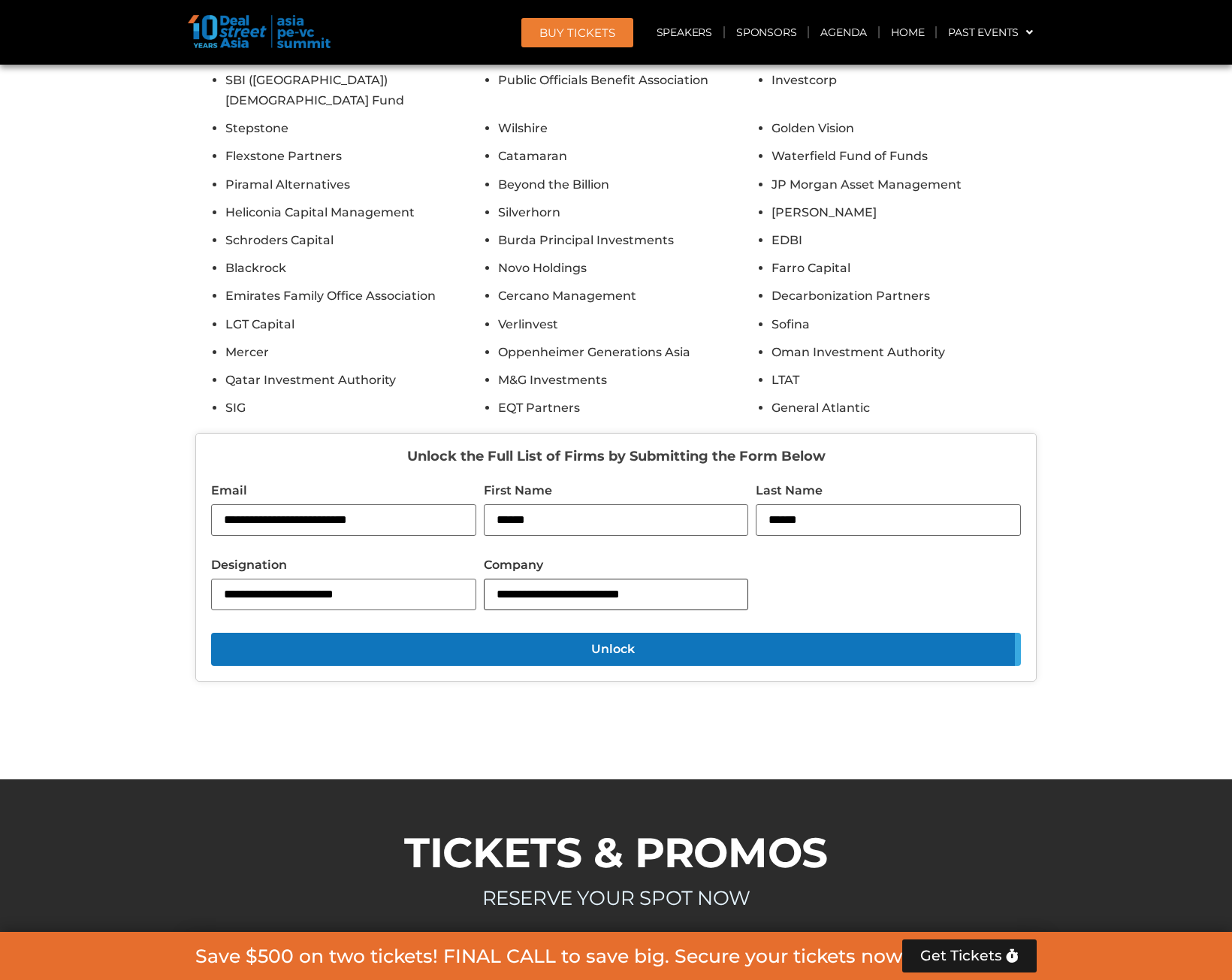
type input "**********"
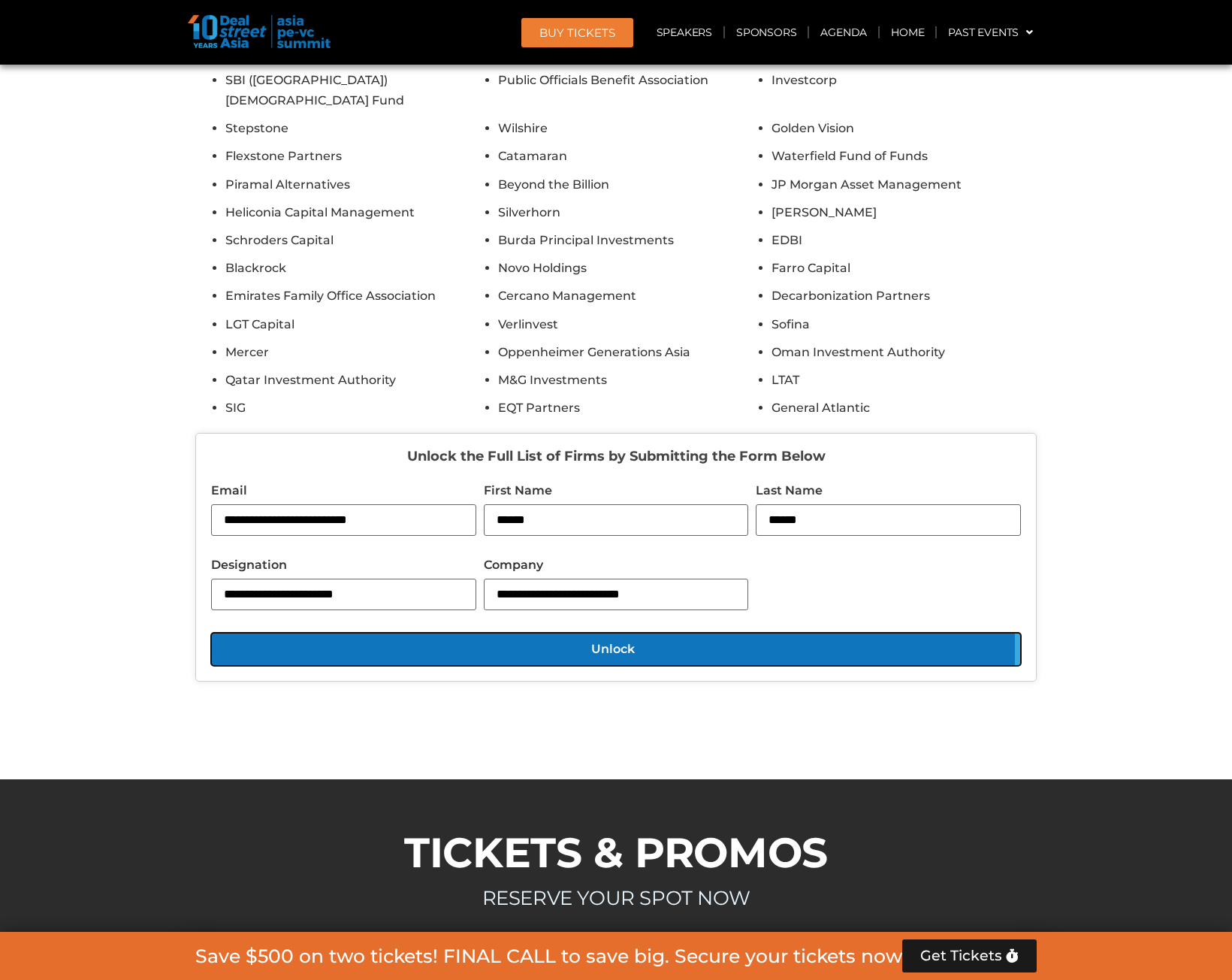
click at [652, 632] on button "Unlock" at bounding box center [616, 649] width 810 height 33
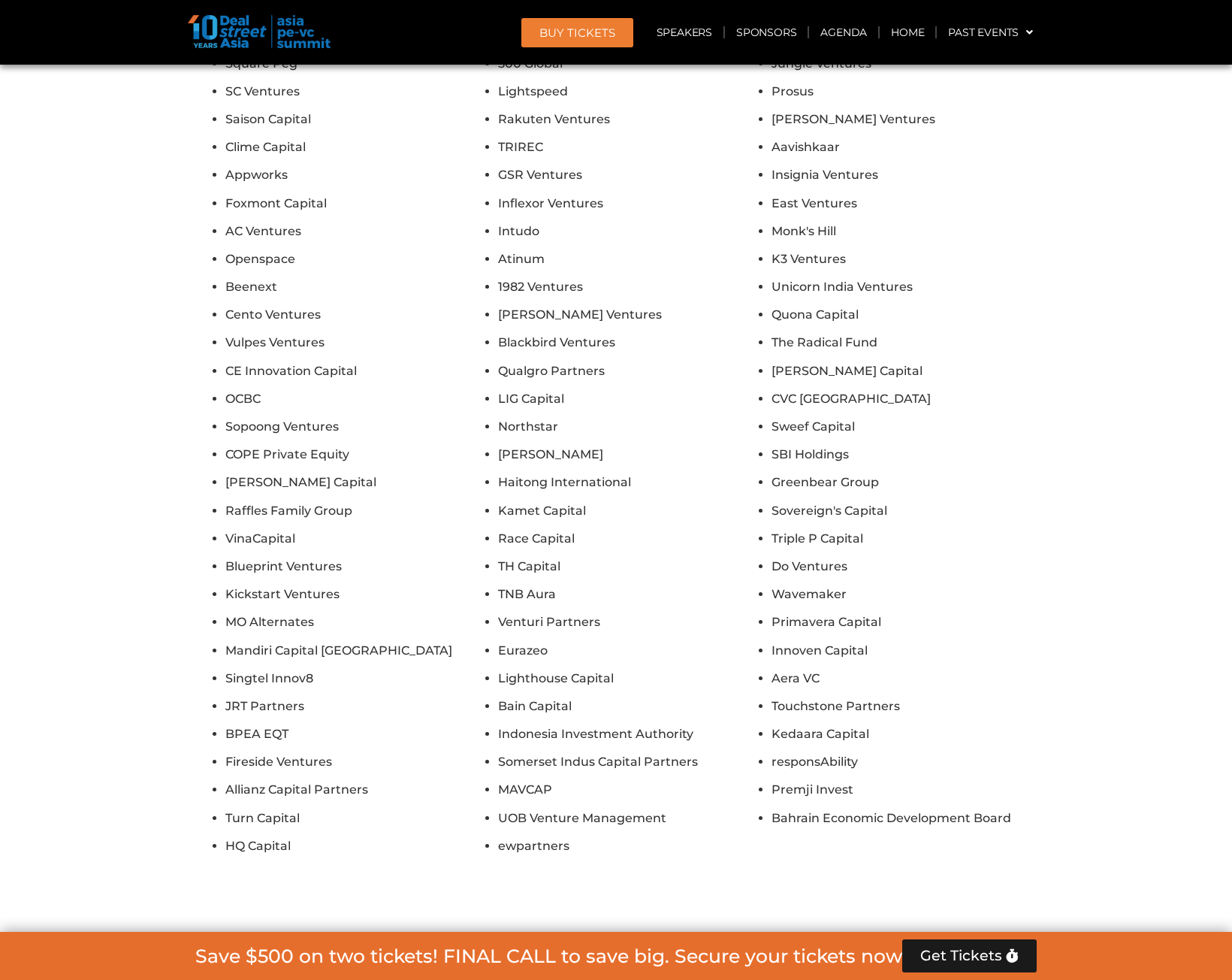
scroll to position [14800, 0]
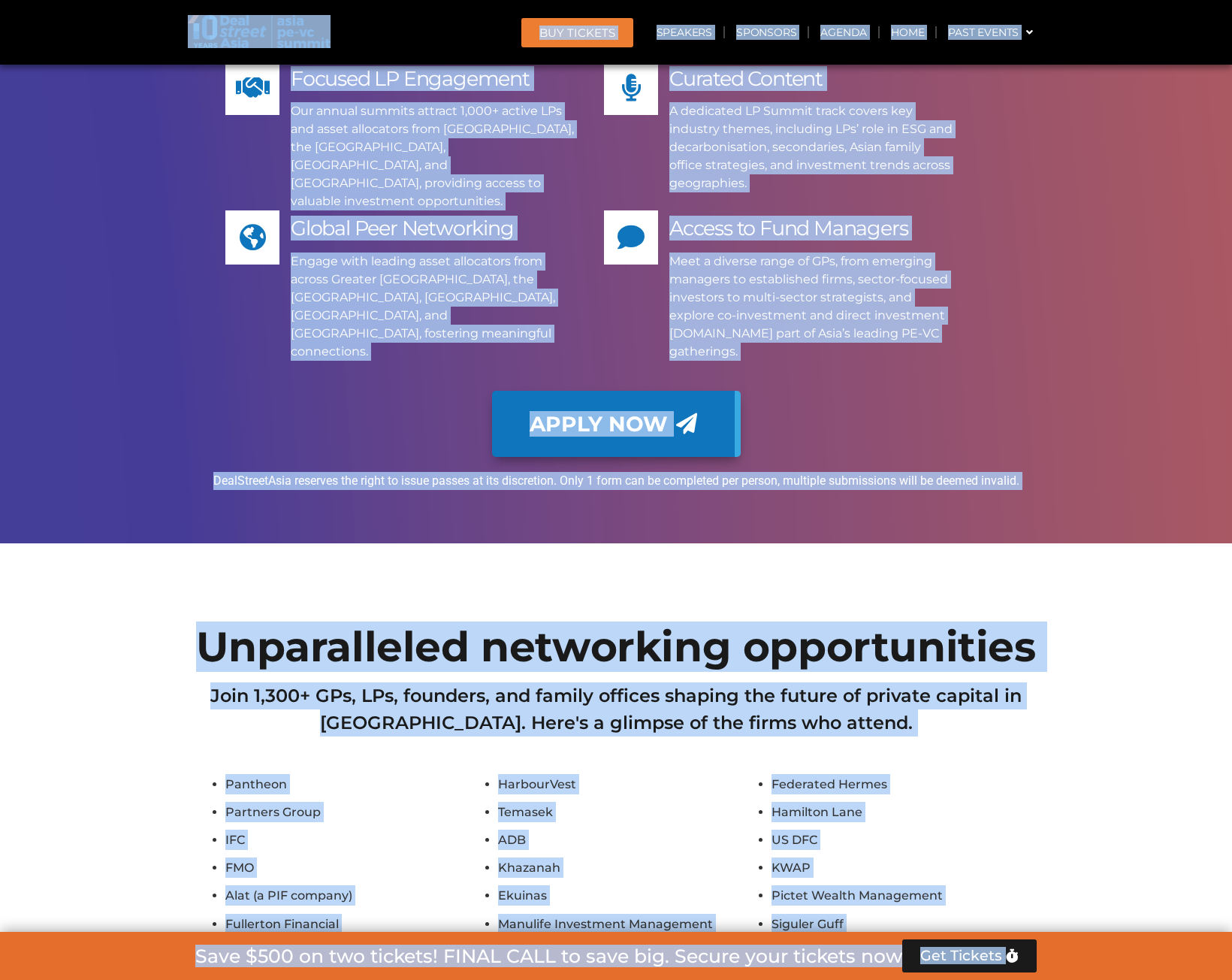
scroll to position [12547, 0]
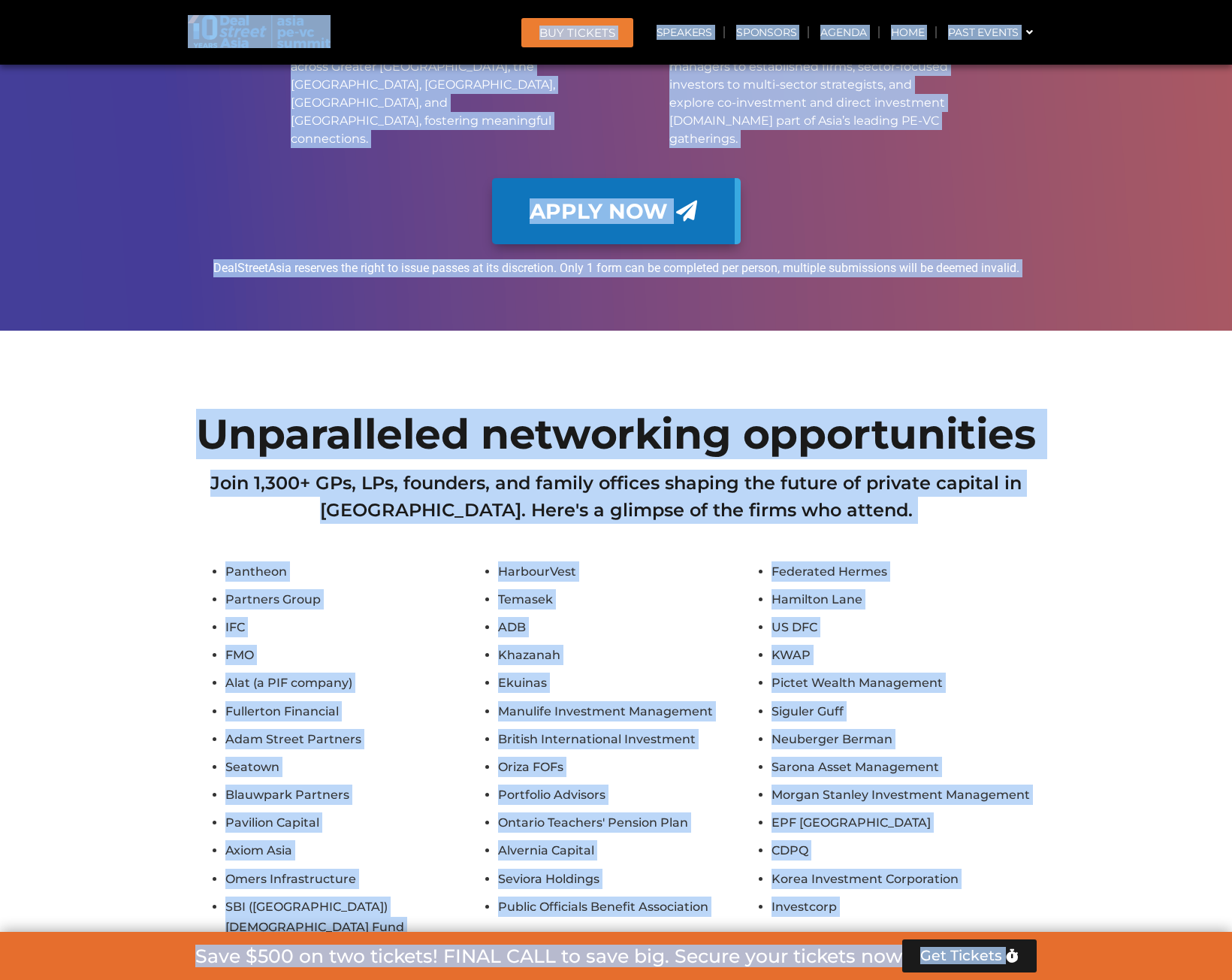
click at [387, 470] on h2 "Join 1,300+ GPs, LPs, founders, and family offices shaping the future of privat…" at bounding box center [616, 497] width 842 height 54
click at [522, 470] on h2 "Join 1,300+ GPs, LPs, founders, and family offices shaping the future of privat…" at bounding box center [616, 497] width 842 height 54
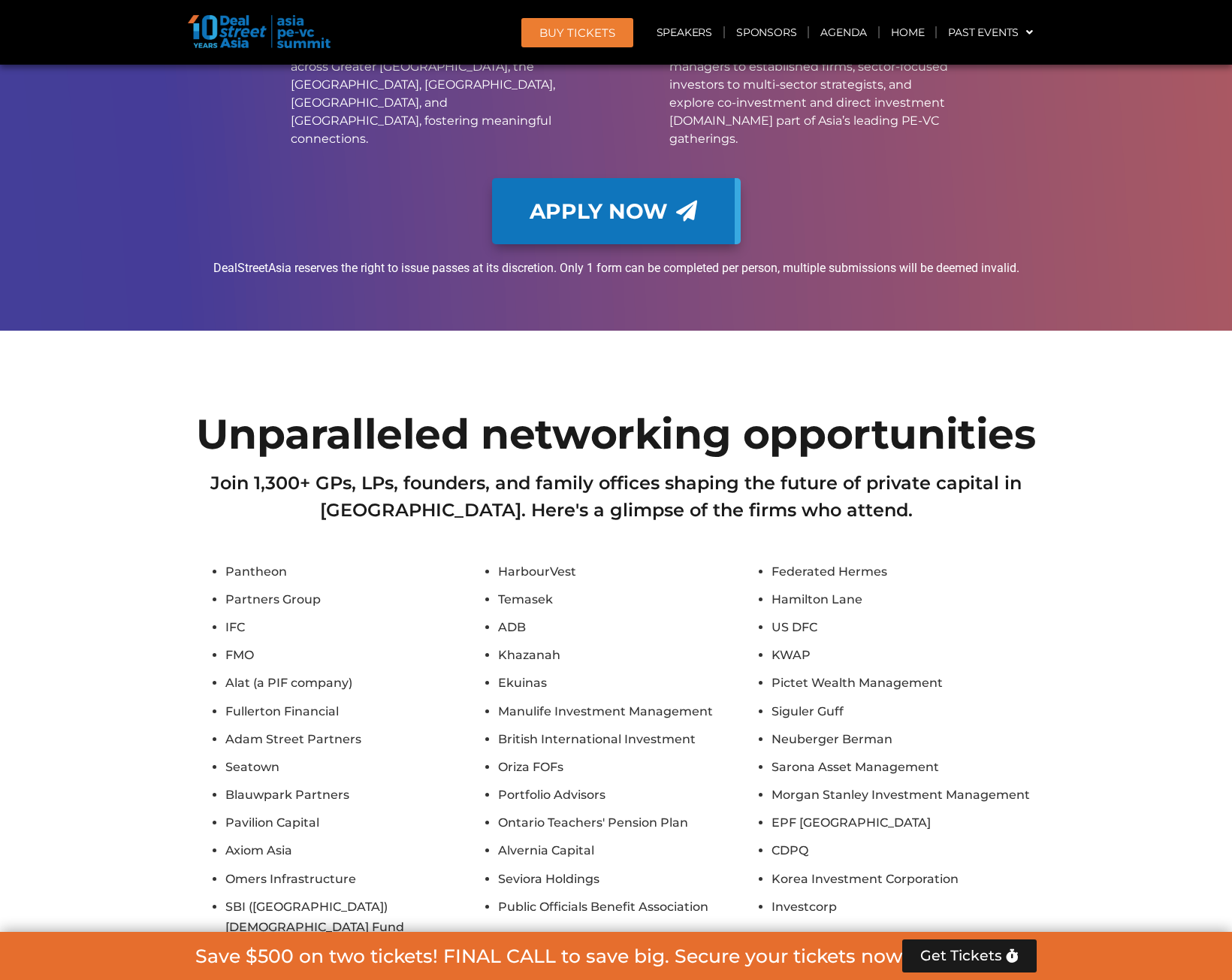
click at [307, 701] on li "Fullerton Financial" at bounding box center [358, 711] width 265 height 20
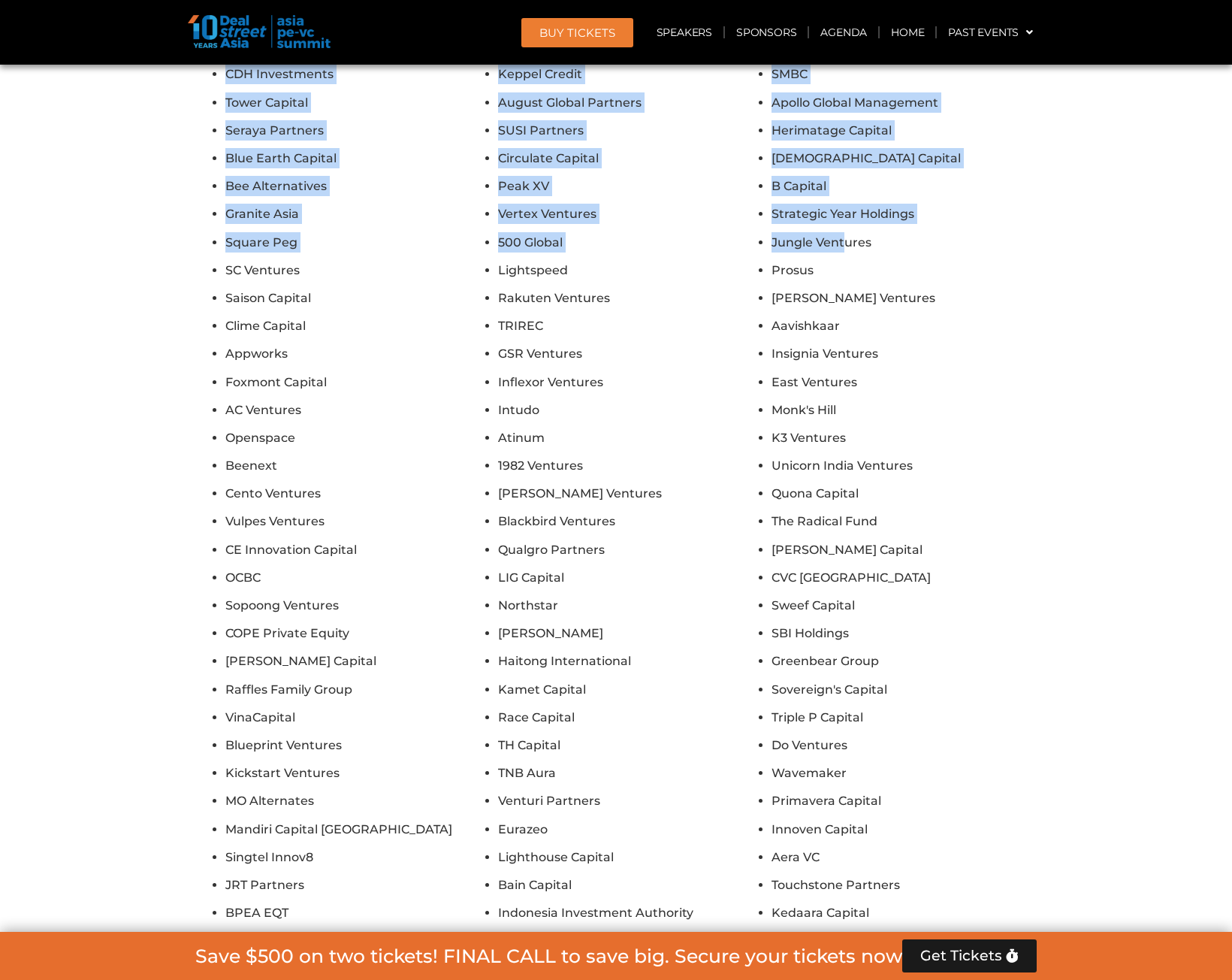
scroll to position [14638, 0]
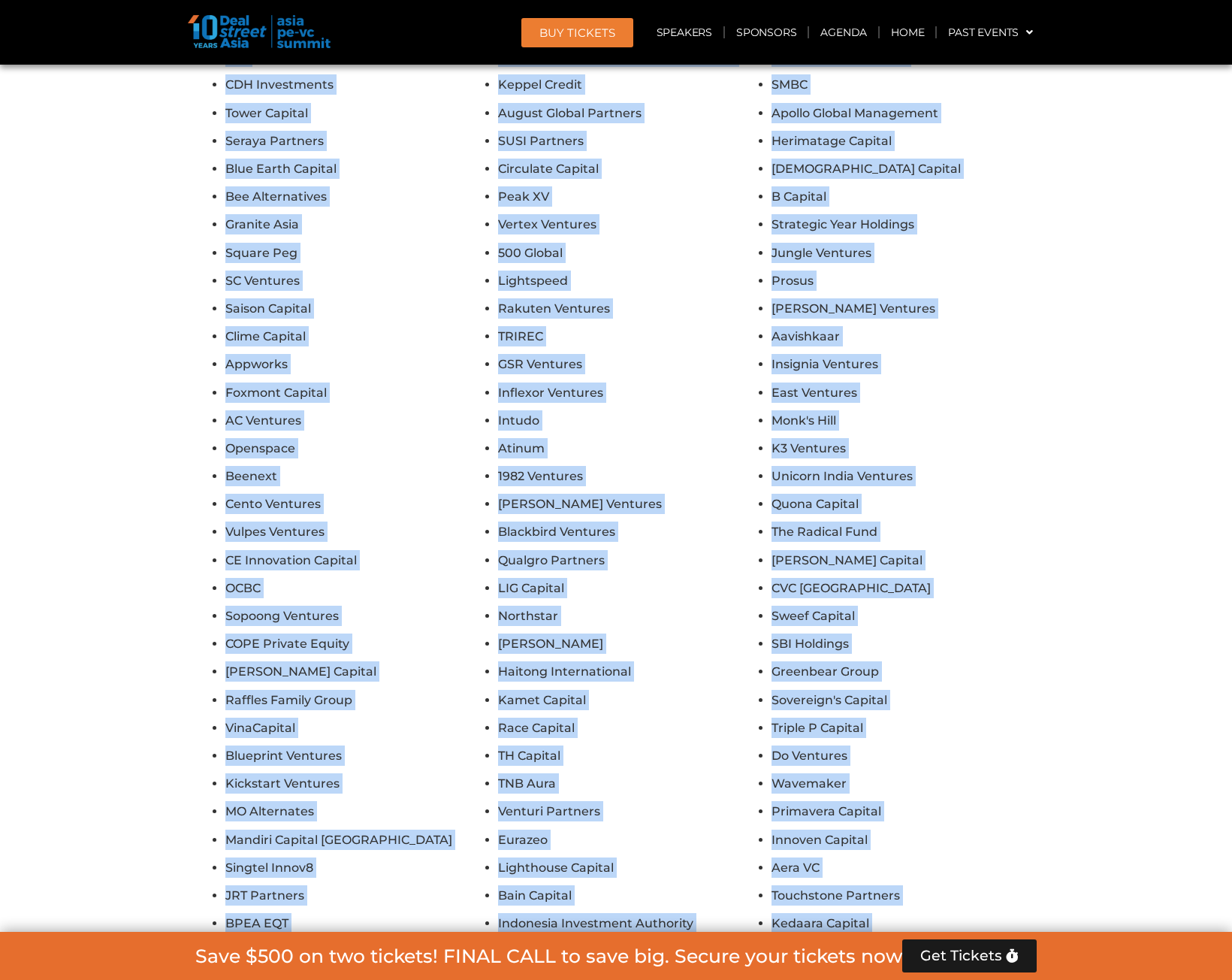
drag, startPoint x: 227, startPoint y: 385, endPoint x: 700, endPoint y: 833, distance: 651.5
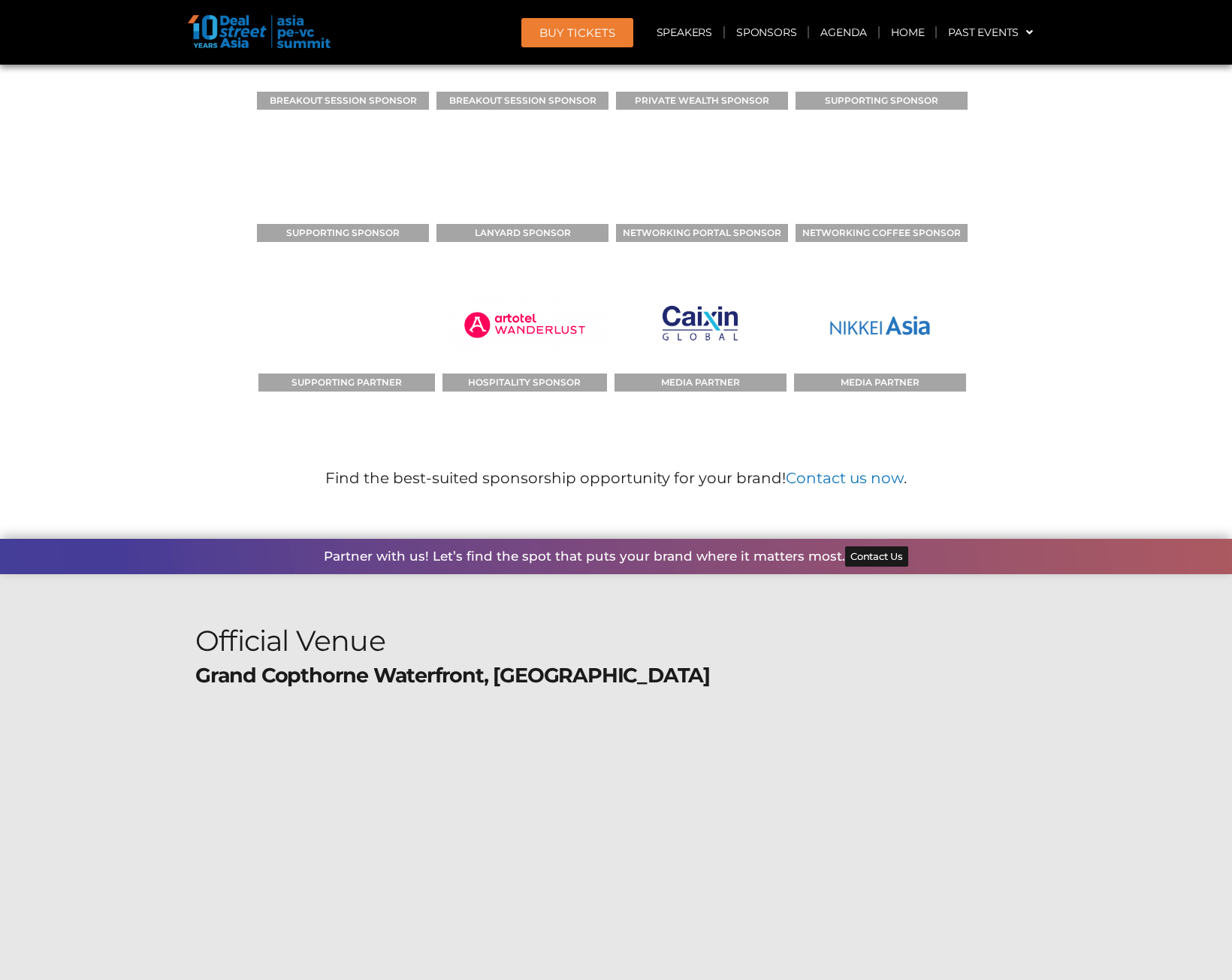
scroll to position [20449, 0]
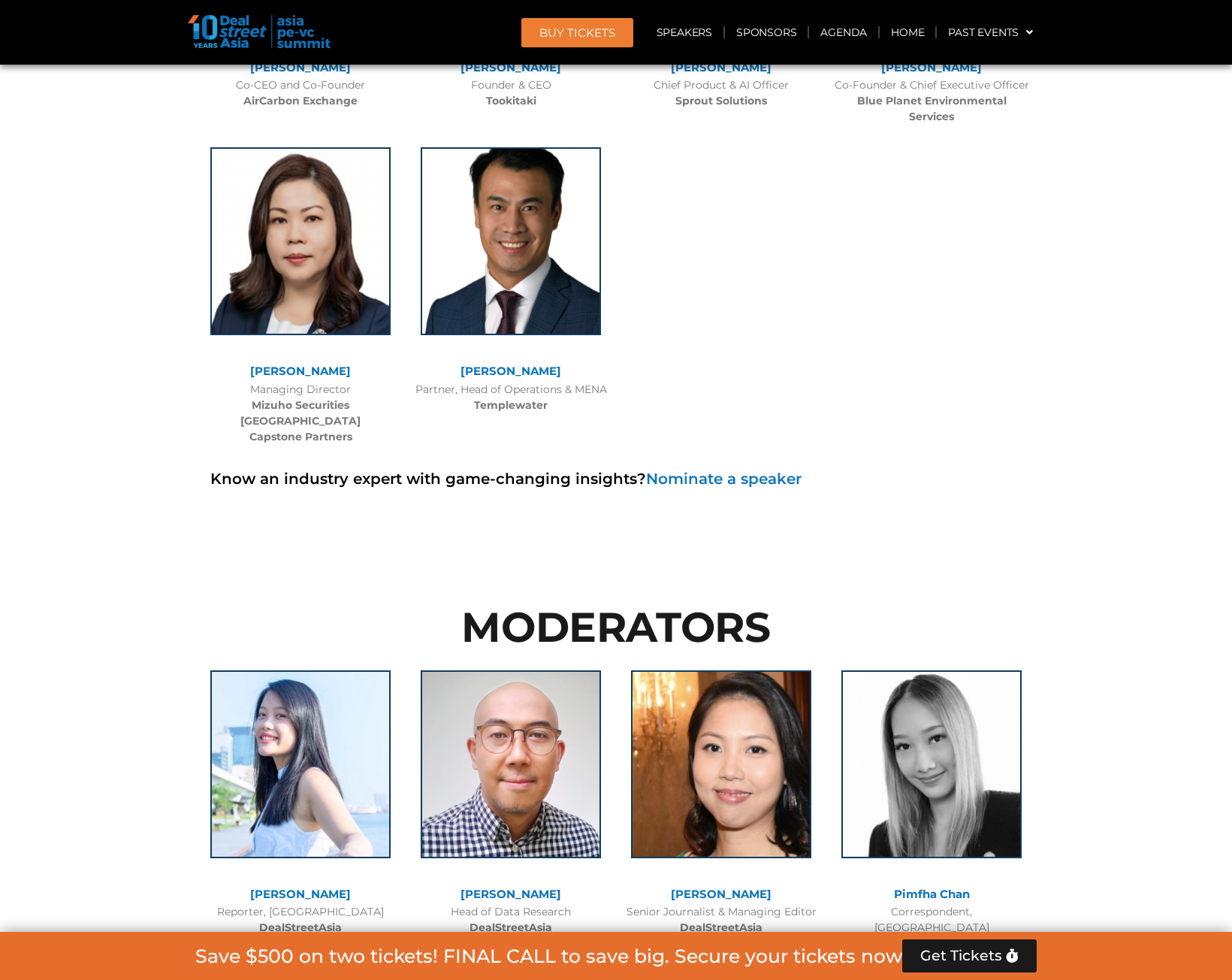
scroll to position [10757, 0]
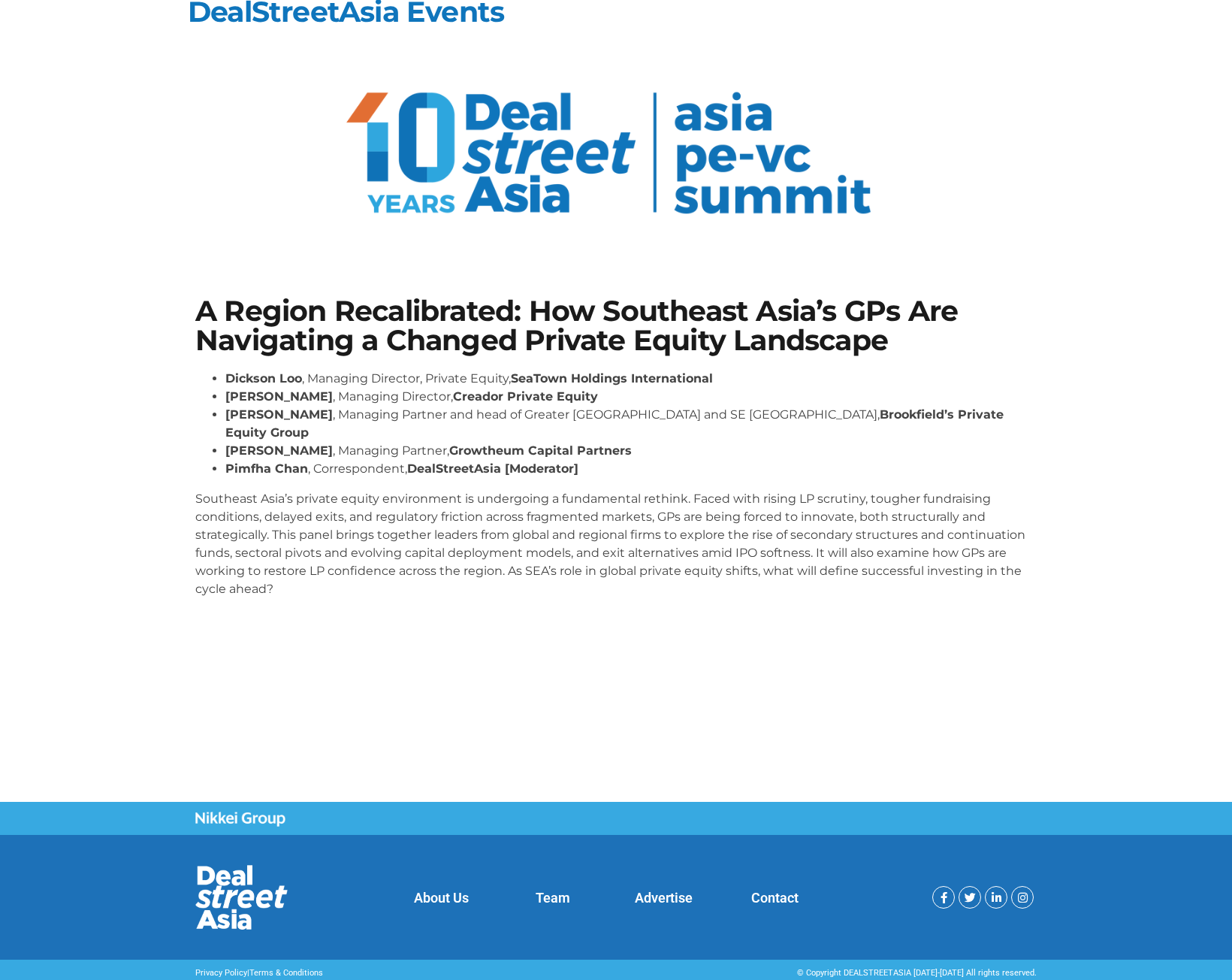
scroll to position [28, 0]
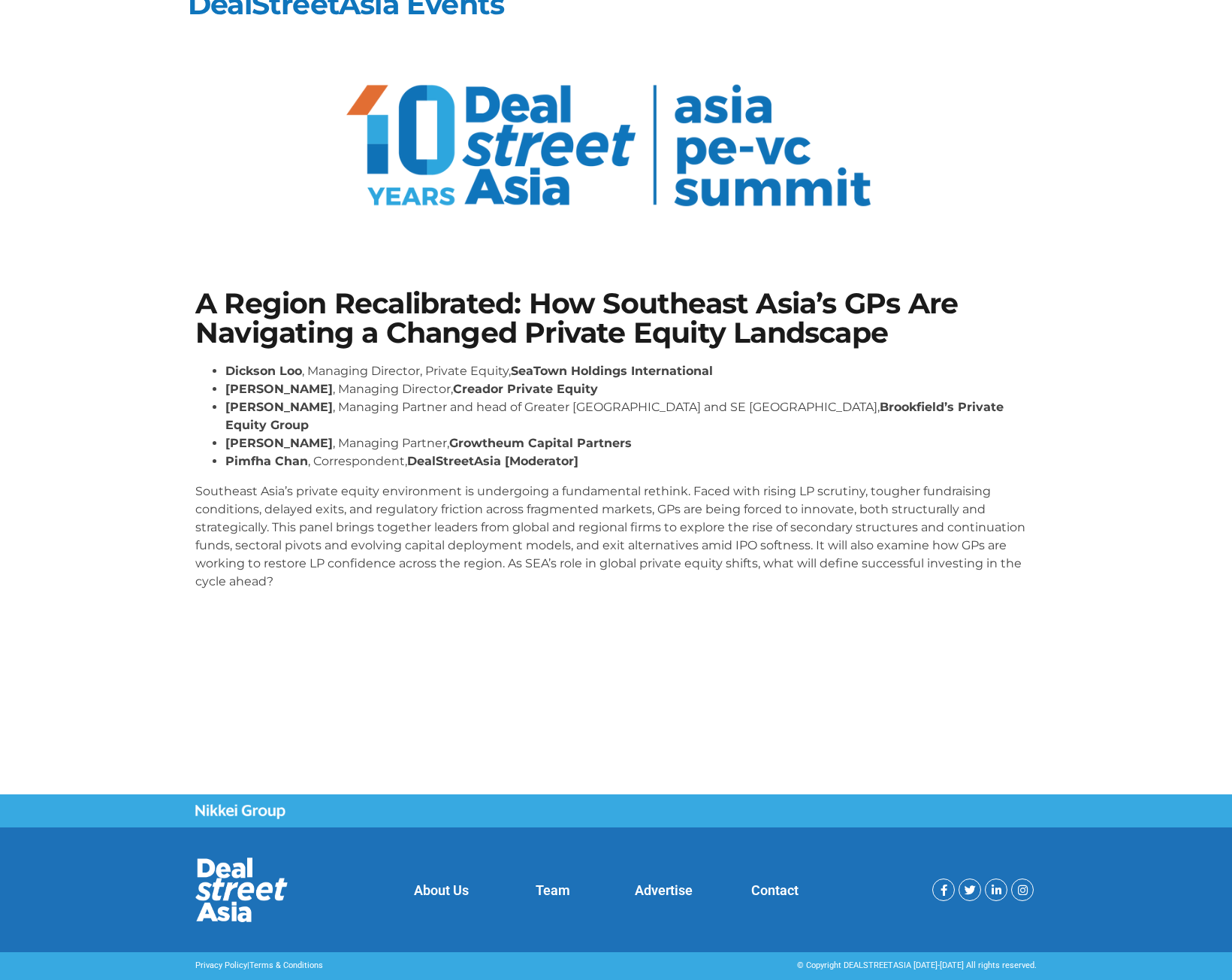
drag, startPoint x: 177, startPoint y: 639, endPoint x: 173, endPoint y: 631, distance: 8.9
click at [174, 636] on div "A Region Recalibrated: How Southeast Asia’s GPs Are Navigating a Changed Privat…" at bounding box center [616, 424] width 1232 height 740
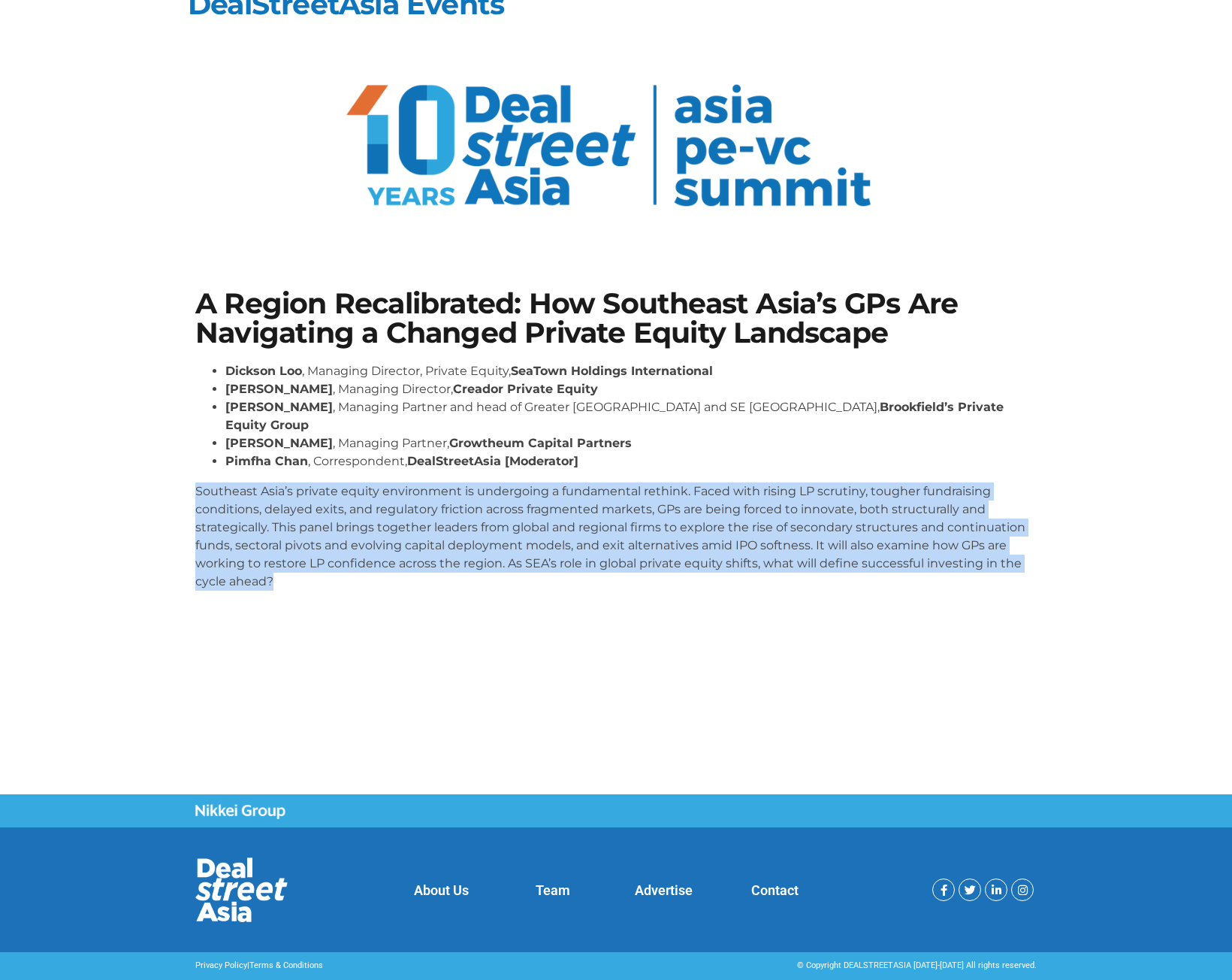
drag, startPoint x: 282, startPoint y: 562, endPoint x: 179, endPoint y: 480, distance: 131.7
click at [179, 480] on section "A Region Recalibrated: How Southeast Asia’s GPs Are Navigating a Changed Privat…" at bounding box center [616, 445] width 1232 height 403
copy p "Southeast Asia’s private equity environment is undergoing a fundamental rethink…"
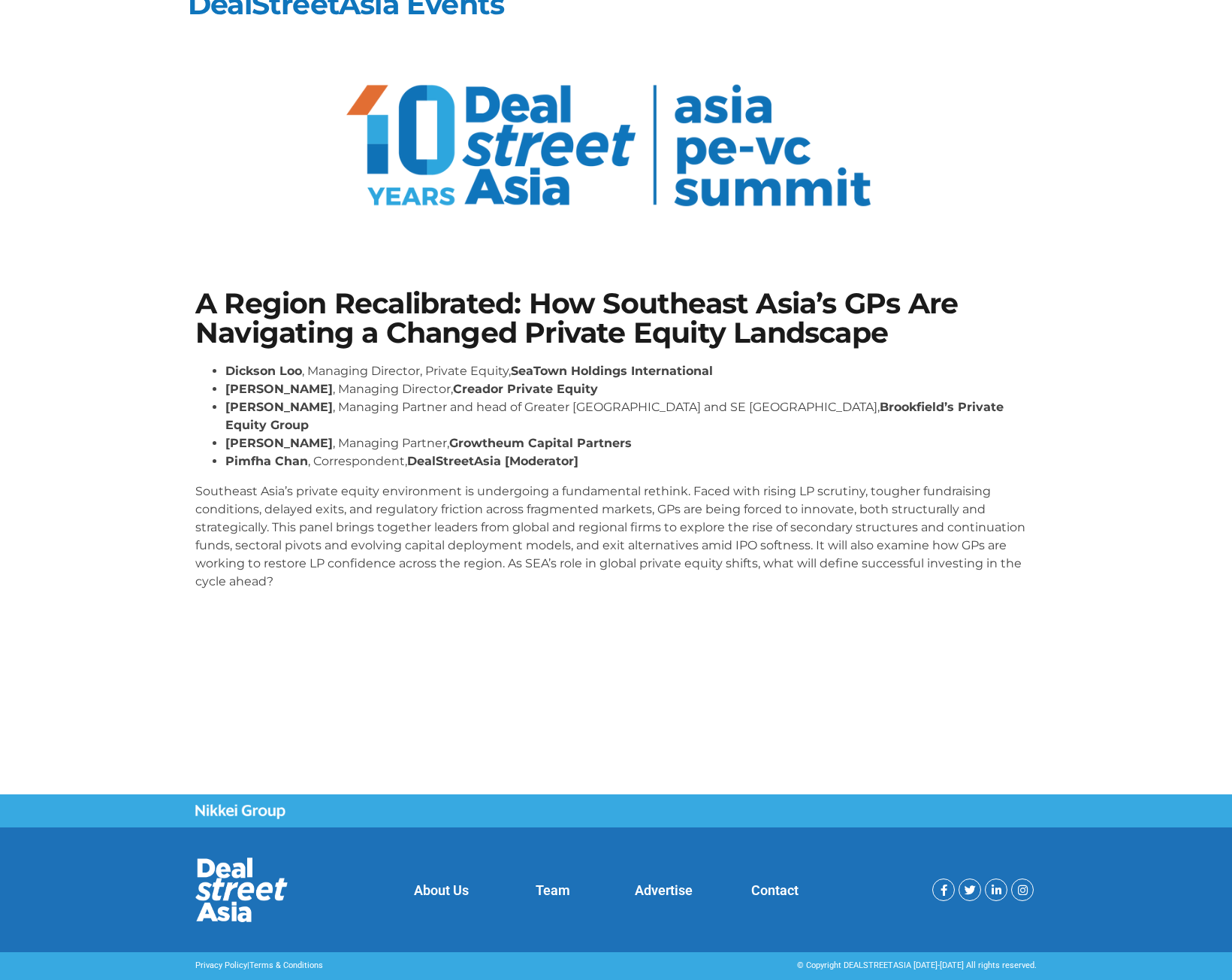
click at [232, 362] on div "A Region Recalibrated: How Southeast Asia’s GPs Are Navigating a Changed Privat…" at bounding box center [616, 445] width 856 height 328
click at [247, 388] on strong "[PERSON_NAME]" at bounding box center [279, 389] width 107 height 14
drag, startPoint x: 246, startPoint y: 406, endPoint x: 337, endPoint y: 293, distance: 145.1
click at [248, 399] on li "[PERSON_NAME] , Managing Partner and head of Greater [GEOGRAPHIC_DATA] and SE […" at bounding box center [631, 416] width 811 height 36
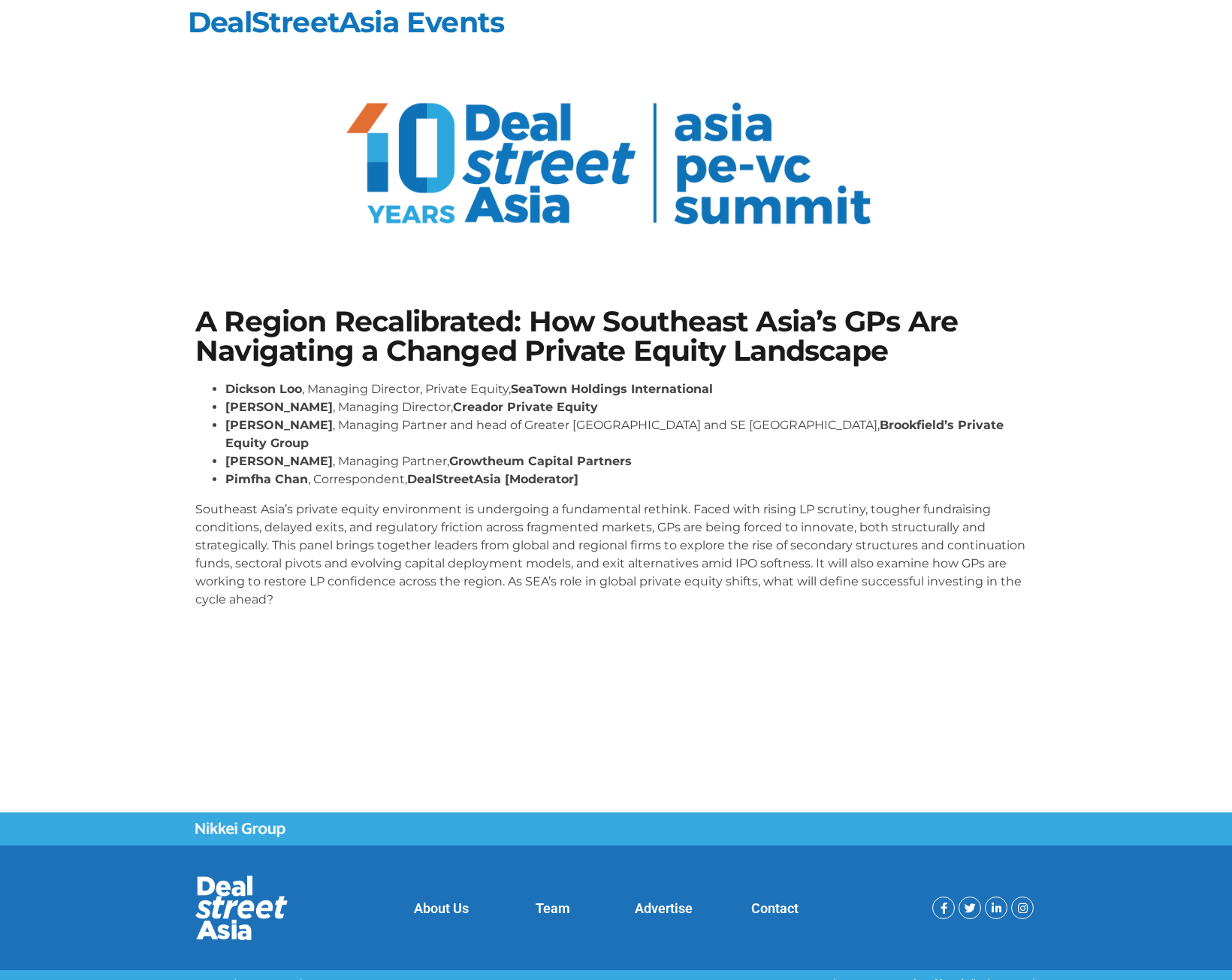
scroll to position [0, 0]
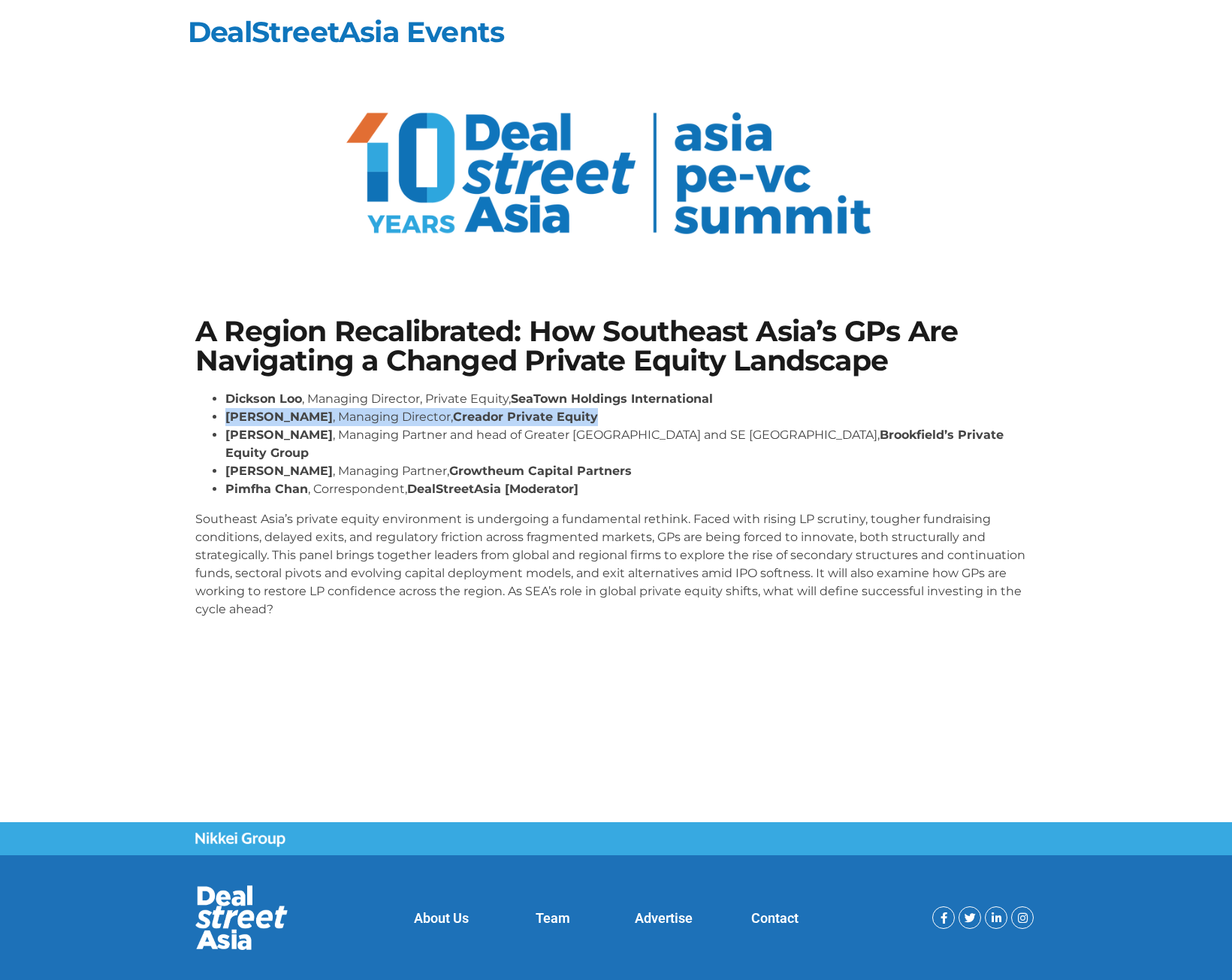
drag, startPoint x: 615, startPoint y: 415, endPoint x: 210, endPoint y: 419, distance: 405.0
click at [210, 419] on ul "[PERSON_NAME] , Managing Director, Private Equity, SeaTown Holdings Internation…" at bounding box center [616, 444] width 842 height 108
copy li "[PERSON_NAME] , Managing Director, Creador Private Equity"
click at [280, 463] on strong "[PERSON_NAME]" at bounding box center [279, 470] width 107 height 14
drag, startPoint x: 294, startPoint y: 449, endPoint x: 233, endPoint y: 455, distance: 61.3
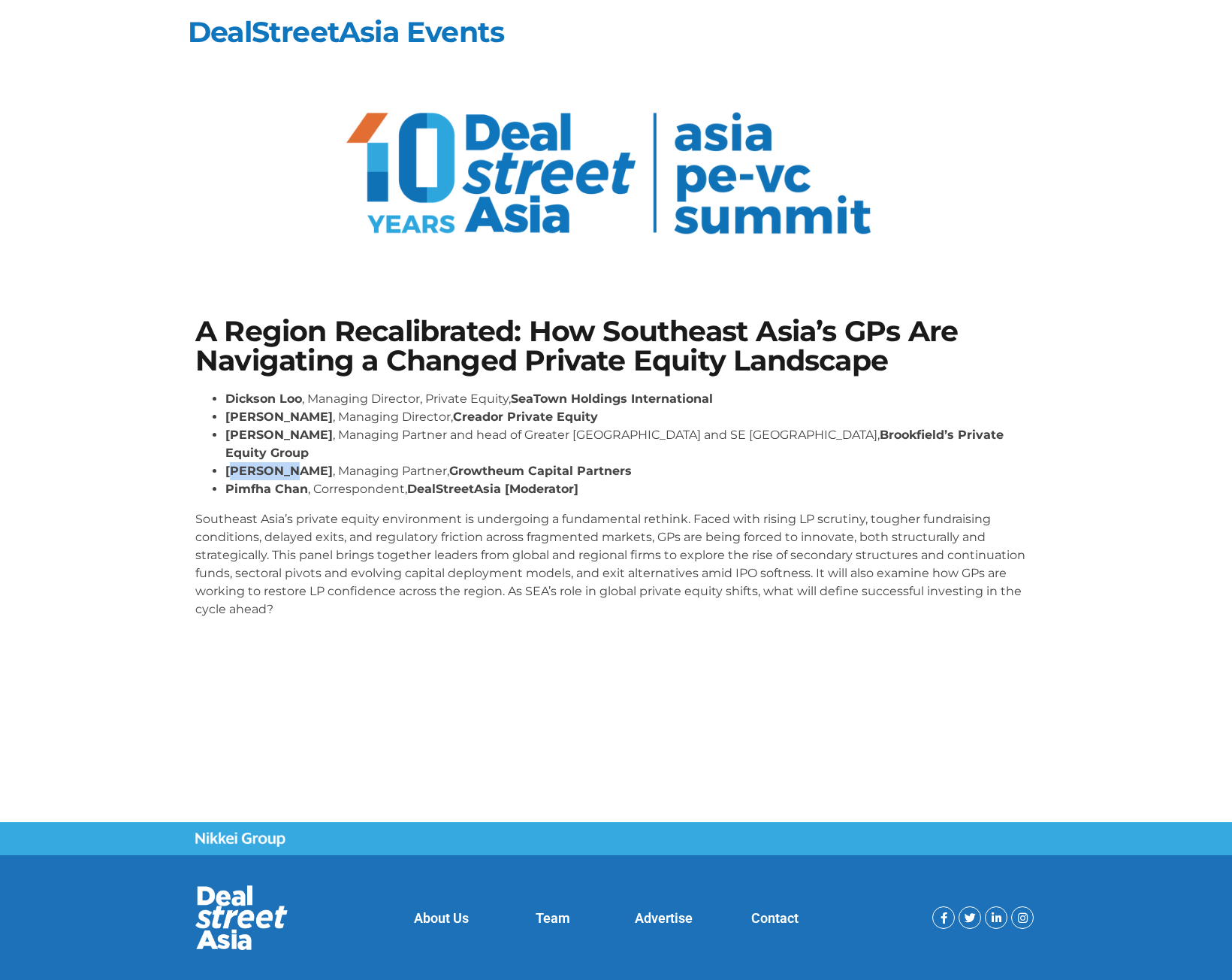
click at [233, 463] on strong "[PERSON_NAME]" at bounding box center [279, 470] width 107 height 14
click at [296, 462] on li "[PERSON_NAME] , Managing Partner, Growtheum Capital Partners" at bounding box center [631, 470] width 811 height 18
drag, startPoint x: 294, startPoint y: 455, endPoint x: 227, endPoint y: 456, distance: 67.0
click at [227, 463] on strong "Amit Kunal" at bounding box center [279, 470] width 107 height 14
copy strong "Amit Kunal"
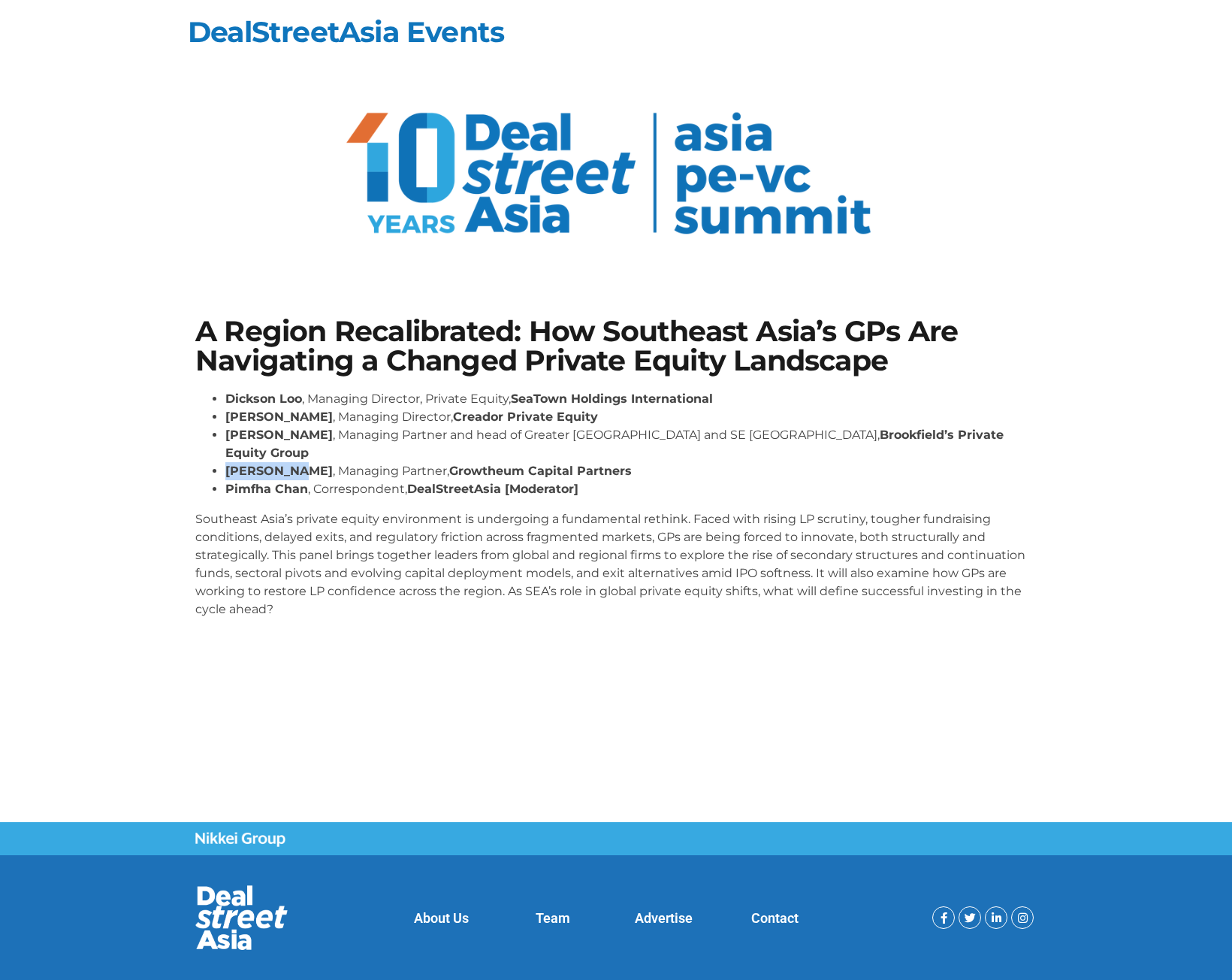
click at [255, 463] on strong "Amit Kunal" at bounding box center [279, 470] width 107 height 14
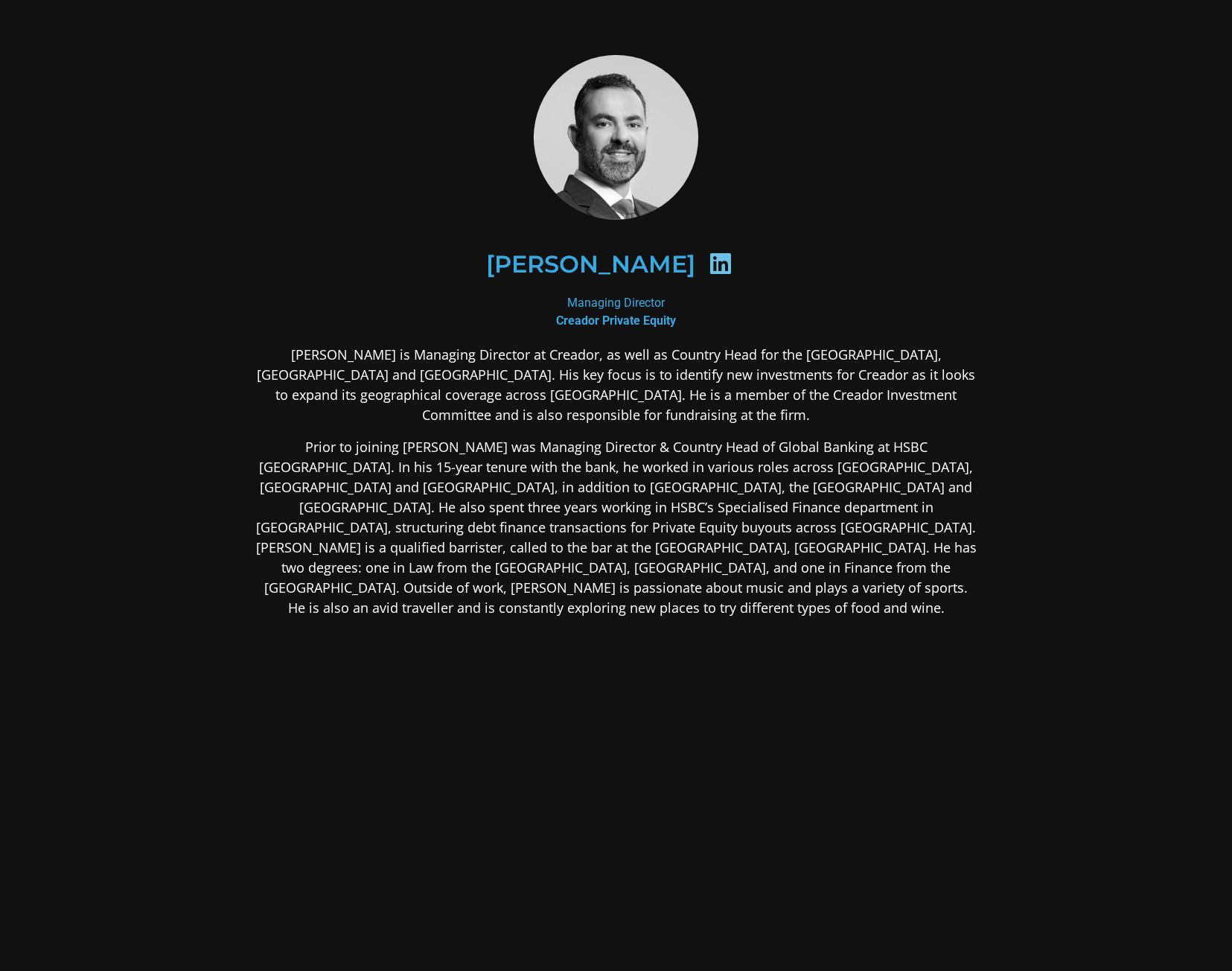
click at [715, 262] on icon at bounding box center [721, 264] width 24 height 24
